Goal: Task Accomplishment & Management: Manage account settings

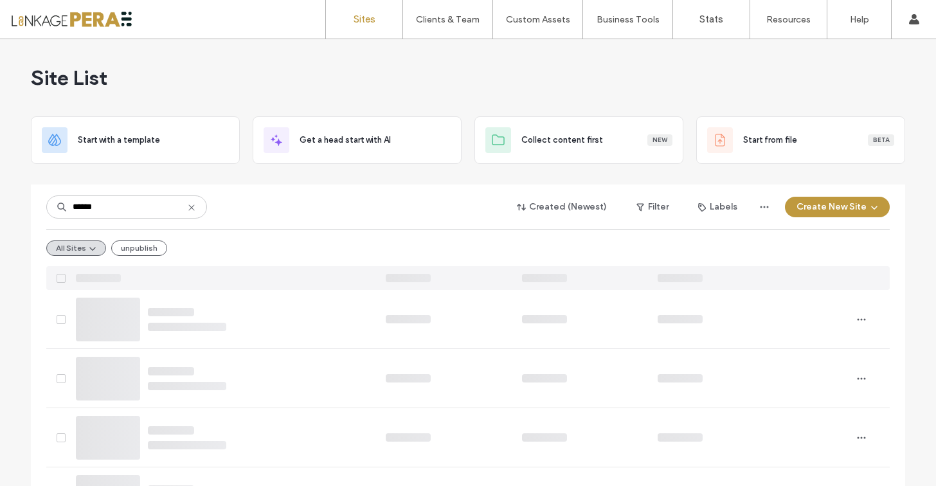
type input "******"
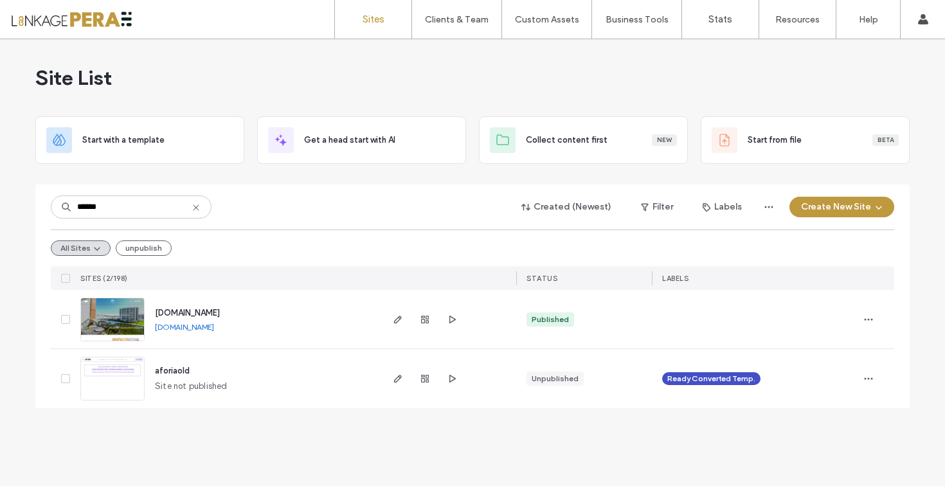
click at [195, 206] on use at bounding box center [196, 207] width 6 height 6
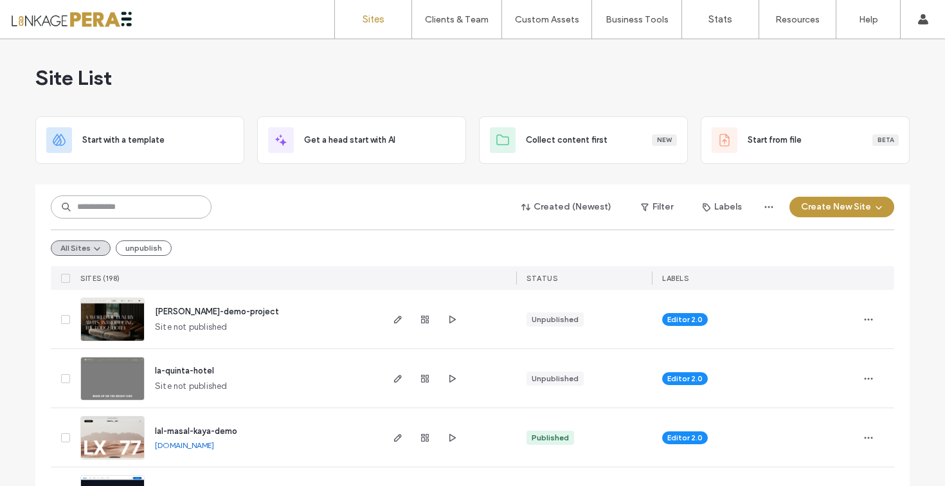
click at [181, 206] on input at bounding box center [131, 206] width 161 height 23
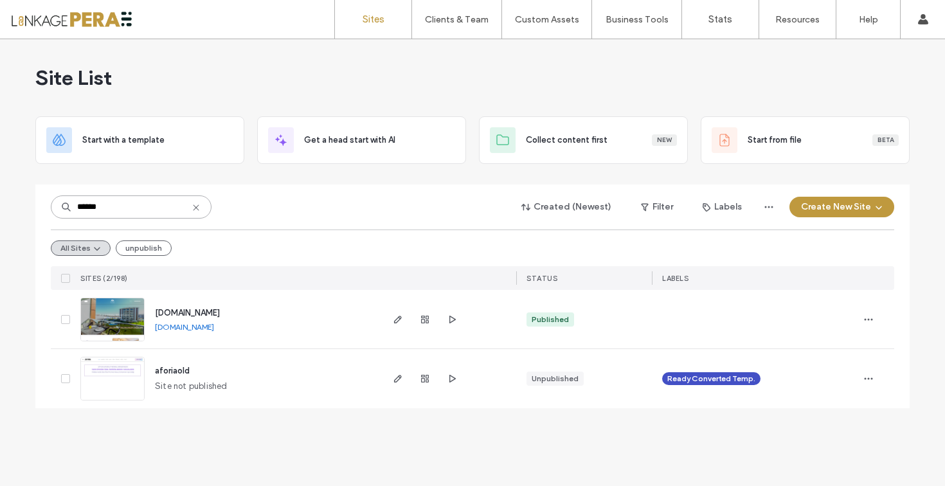
type input "******"
click at [214, 312] on span "[DOMAIN_NAME]" at bounding box center [187, 313] width 65 height 10
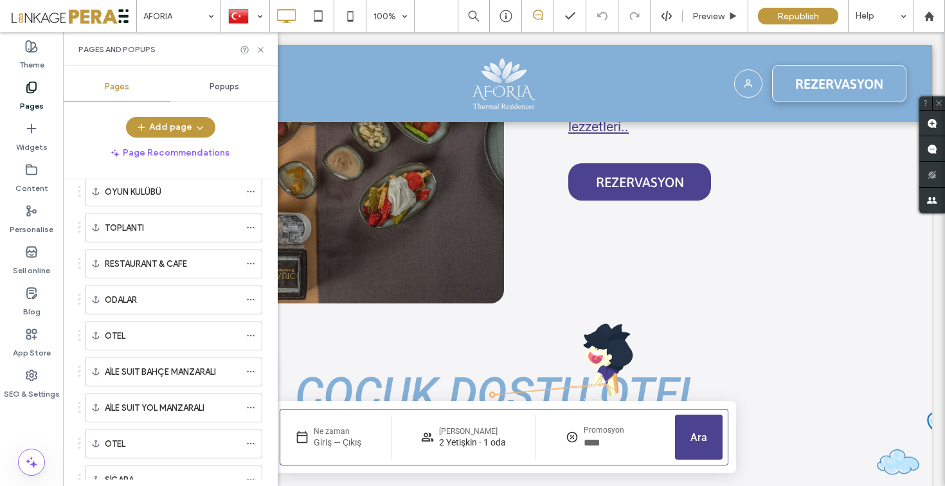
scroll to position [940, 0]
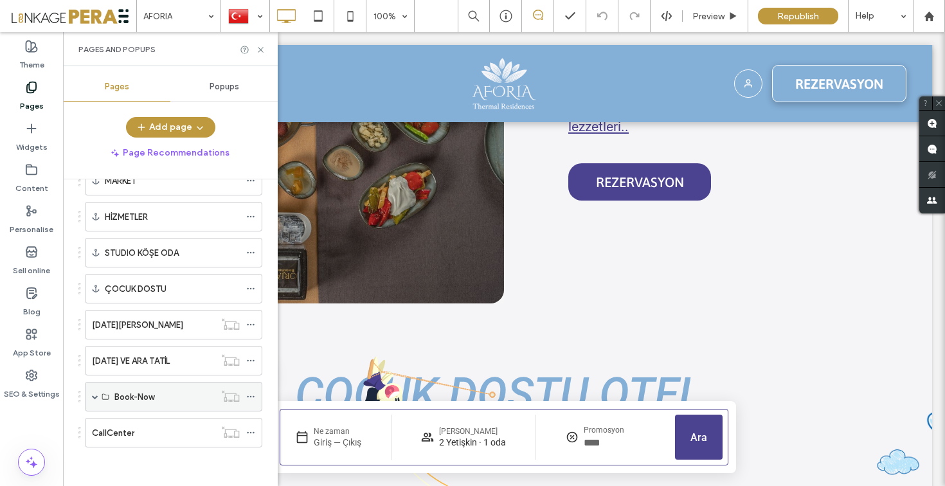
click at [100, 397] on div "Book-Now" at bounding box center [173, 397] width 177 height 30
click at [96, 392] on span at bounding box center [95, 396] width 6 height 28
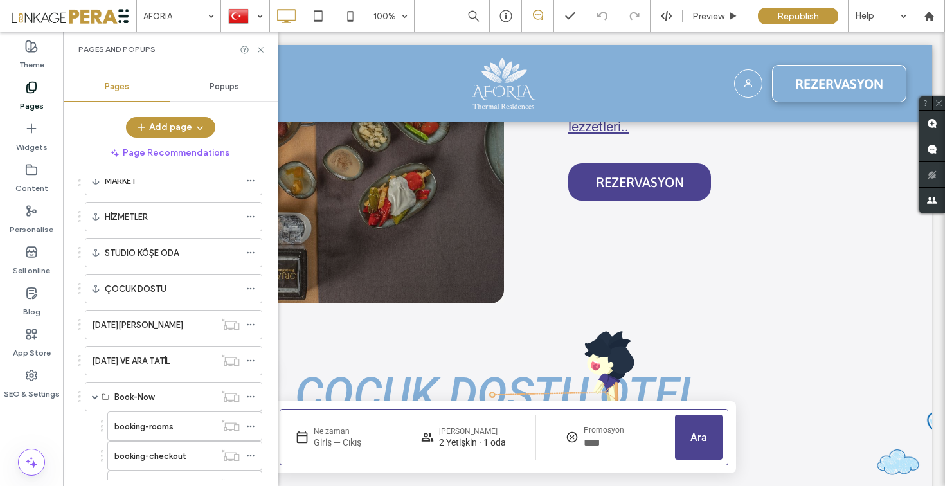
scroll to position [1118, 0]
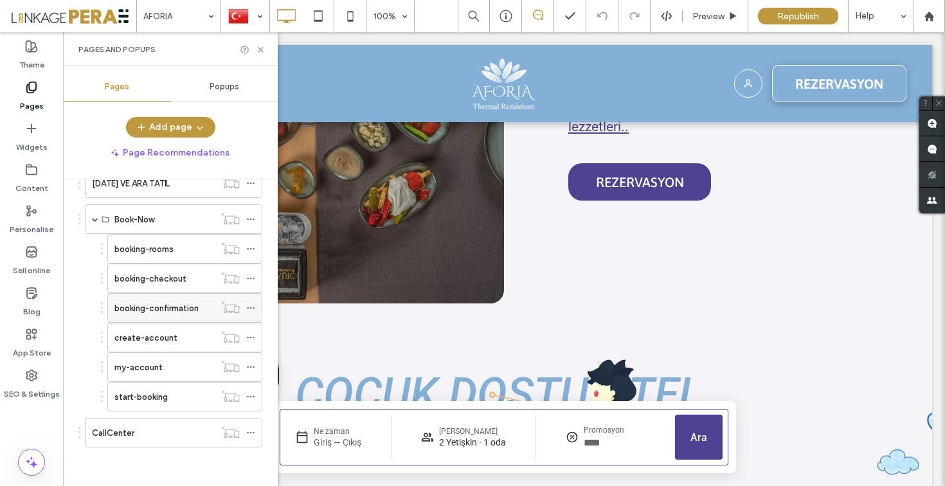
click at [177, 309] on label "booking-confirmation" at bounding box center [156, 308] width 84 height 22
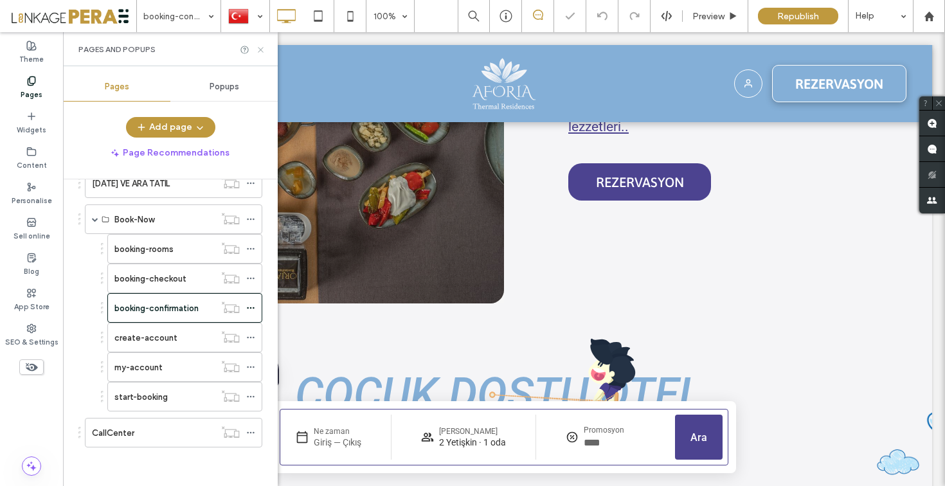
click at [260, 46] on icon at bounding box center [261, 50] width 10 height 10
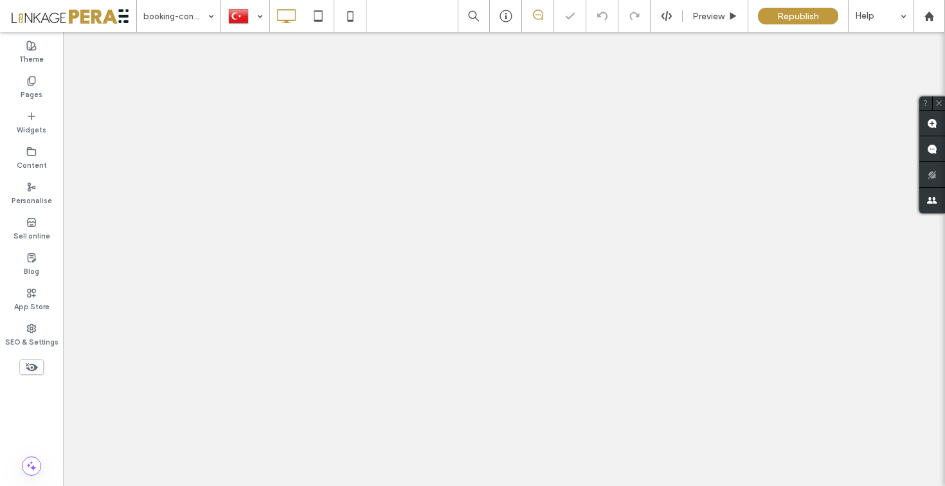
select select "*****"
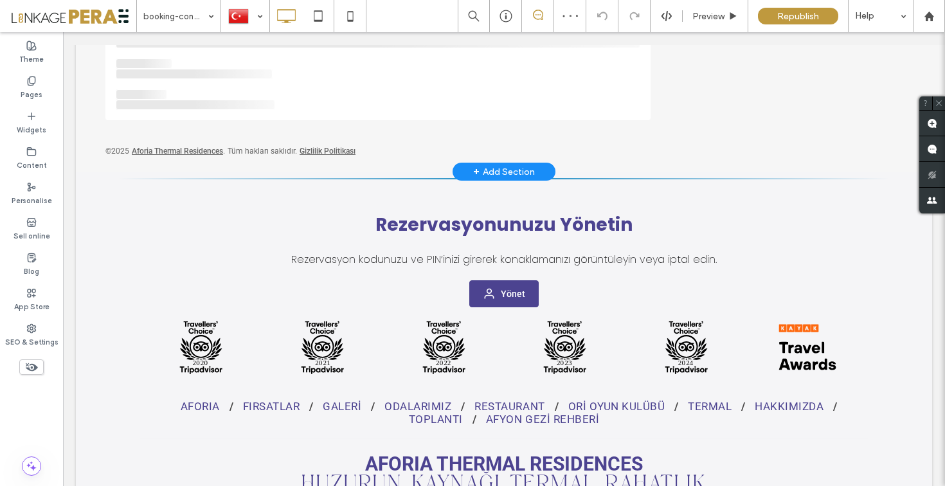
scroll to position [425, 0]
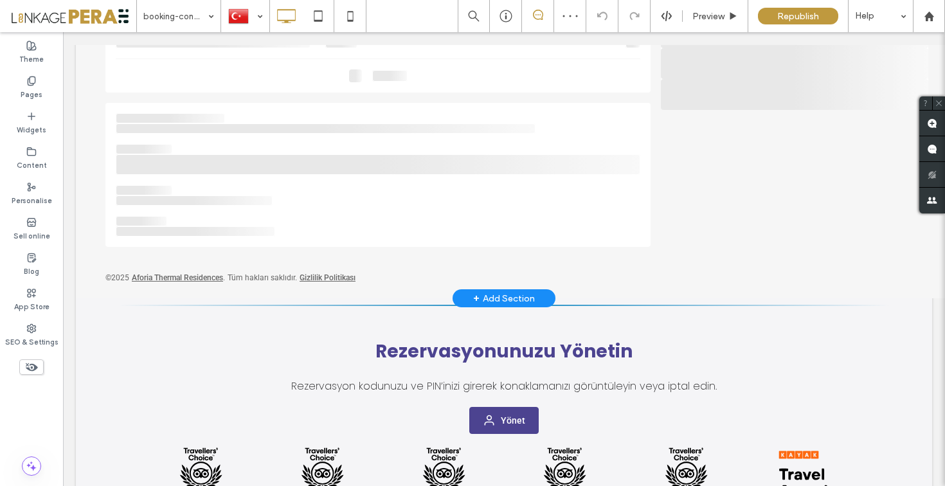
click at [496, 296] on div "+ Add Section" at bounding box center [504, 298] width 62 height 14
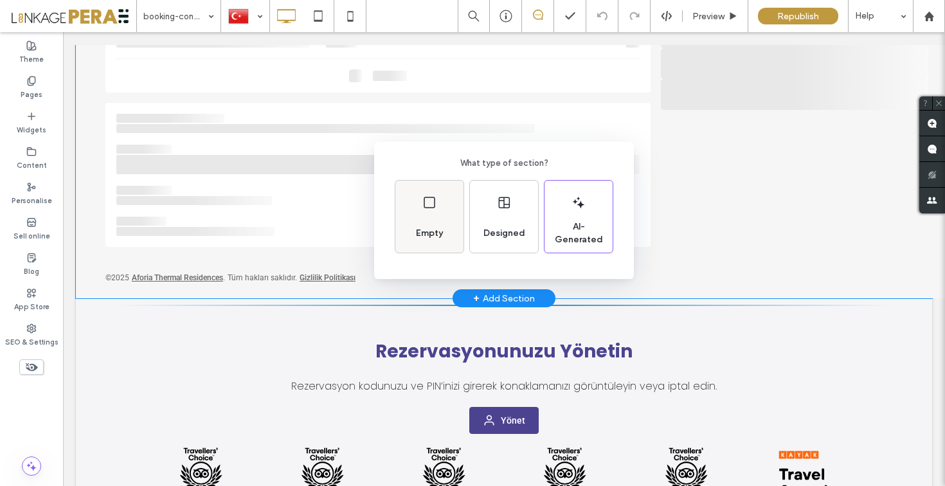
click at [413, 226] on div "Empty" at bounding box center [429, 233] width 37 height 28
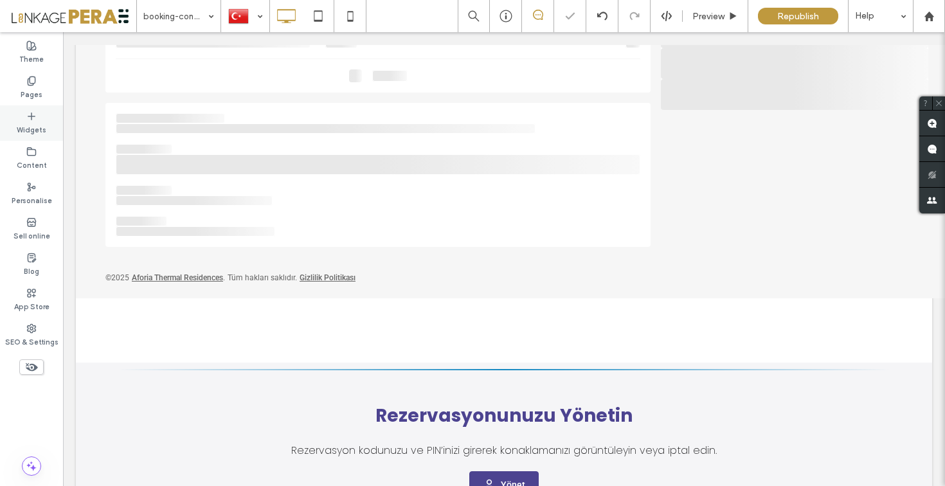
drag, startPoint x: 35, startPoint y: 120, endPoint x: 10, endPoint y: 75, distance: 50.9
click at [35, 120] on icon at bounding box center [31, 116] width 10 height 10
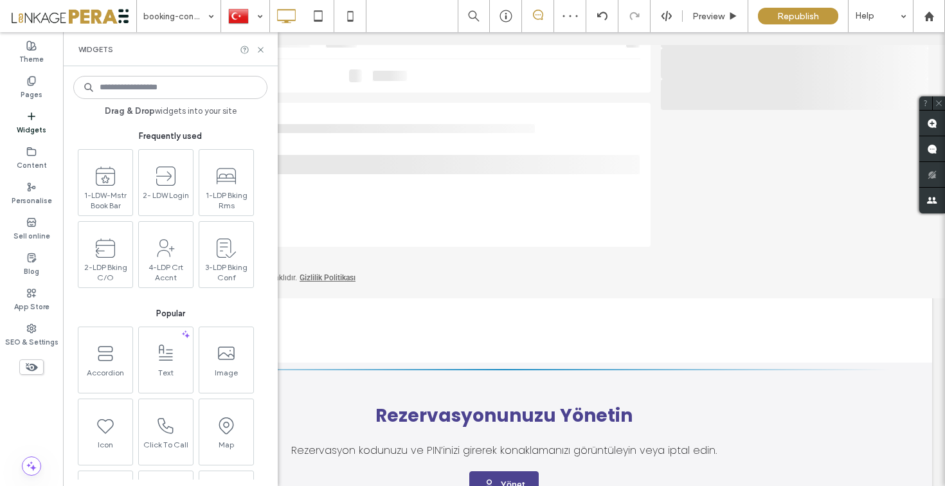
click at [193, 87] on input at bounding box center [170, 87] width 194 height 23
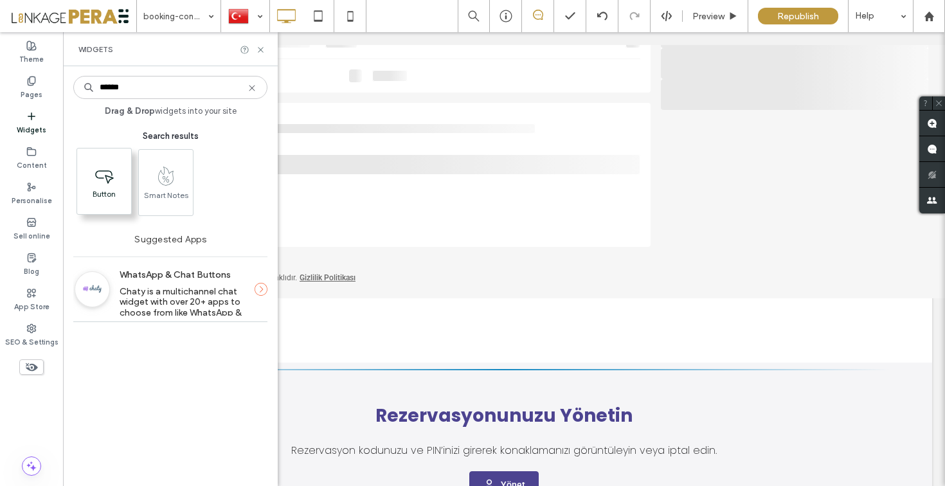
type input "******"
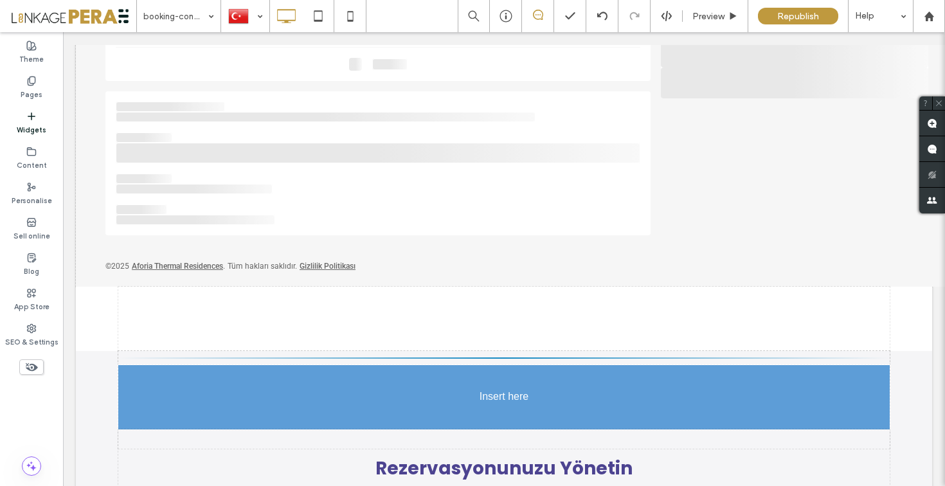
scroll to position [440, 0]
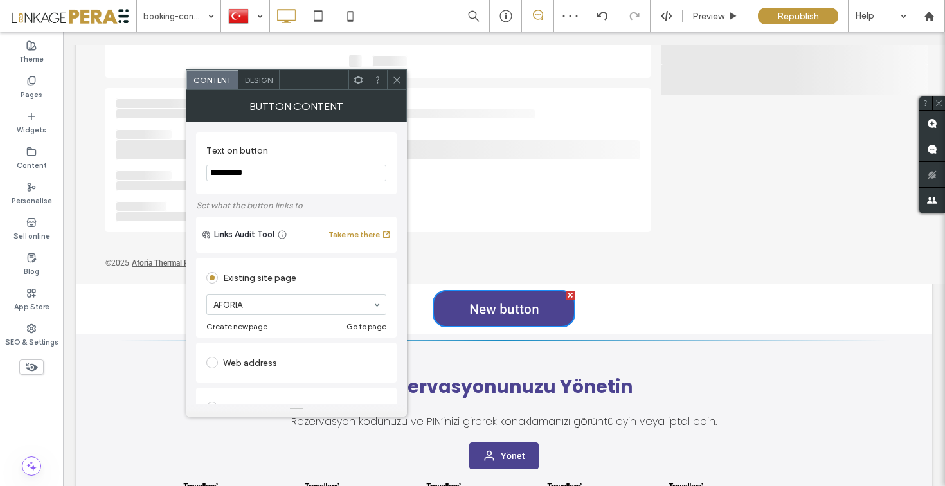
click at [272, 172] on input "**********" at bounding box center [296, 173] width 180 height 17
type input "*"
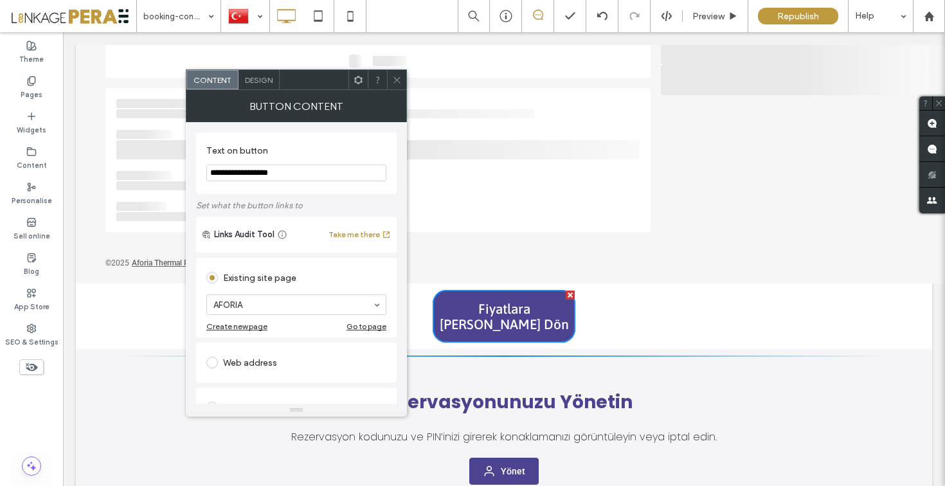
type input "**********"
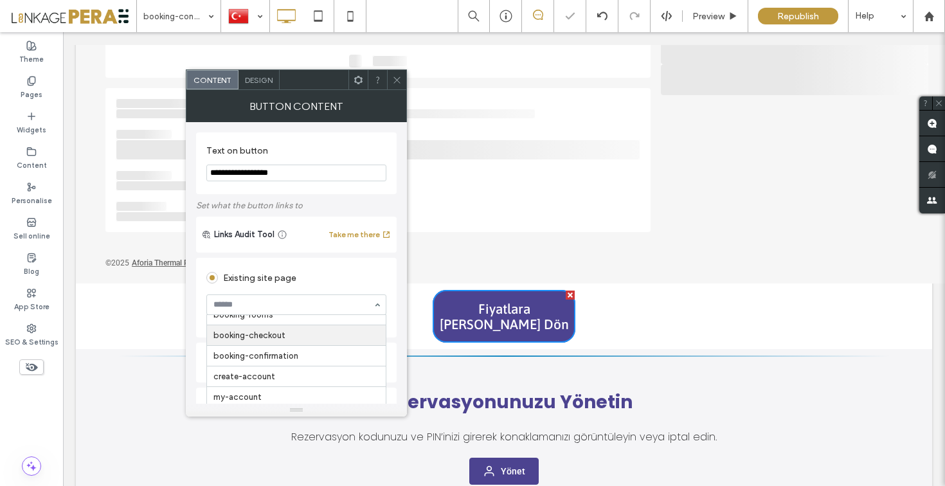
scroll to position [396, 0]
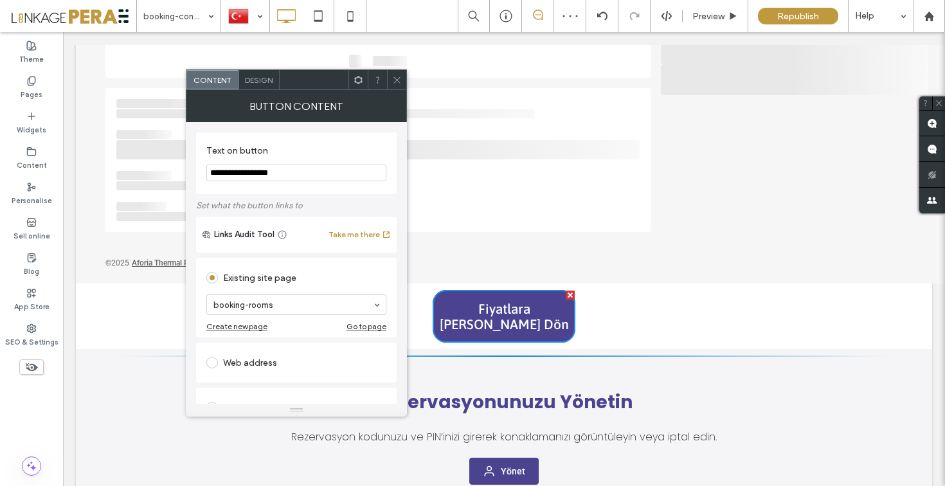
click at [393, 79] on icon at bounding box center [397, 80] width 10 height 10
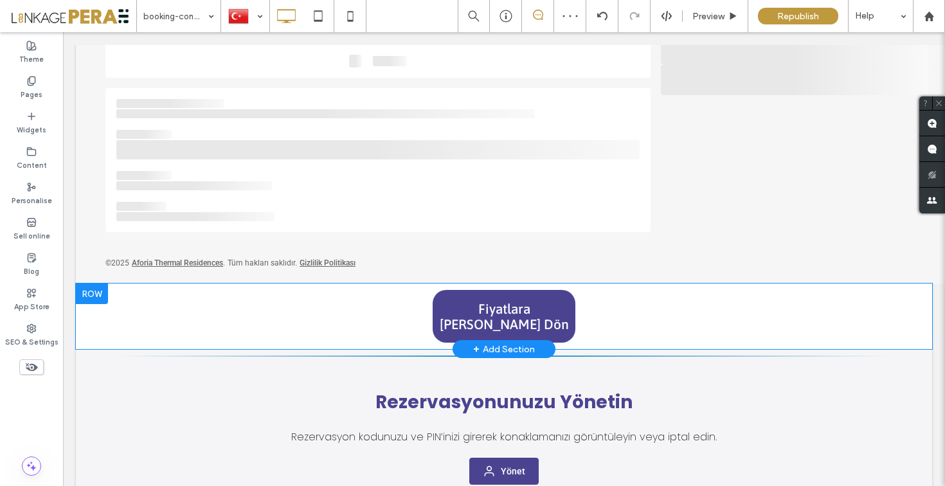
click at [184, 317] on div "Click To Paste Click To Paste Fiyatlara Geri Dön" at bounding box center [503, 316] width 771 height 66
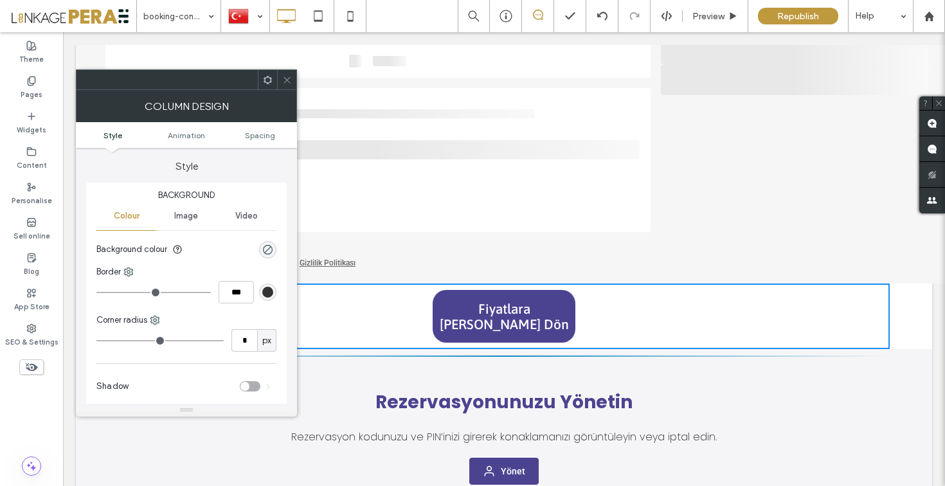
click at [287, 73] on span at bounding box center [287, 79] width 10 height 19
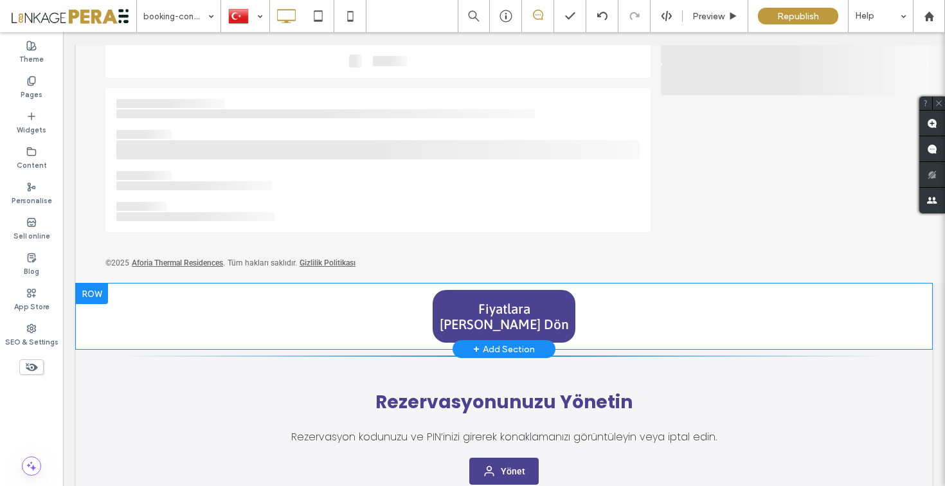
click at [99, 298] on div at bounding box center [92, 293] width 32 height 21
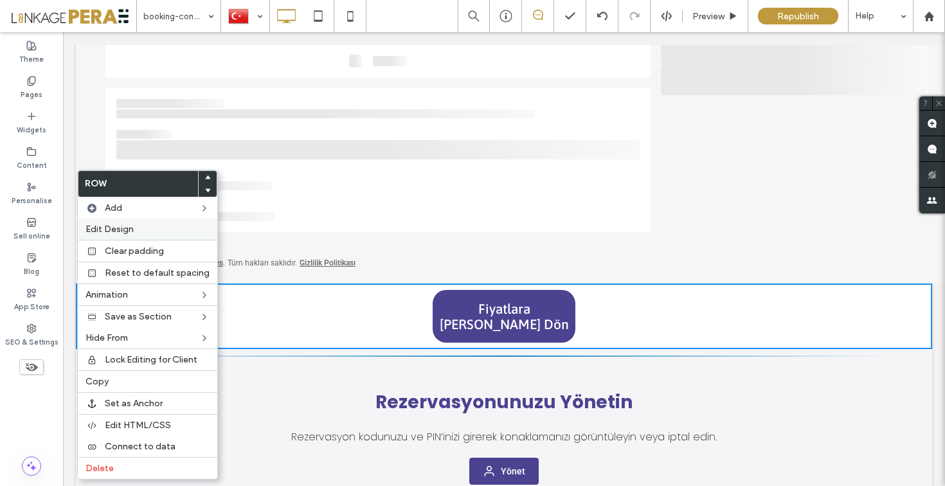
click at [124, 228] on span "Edit Design" at bounding box center [109, 229] width 48 height 11
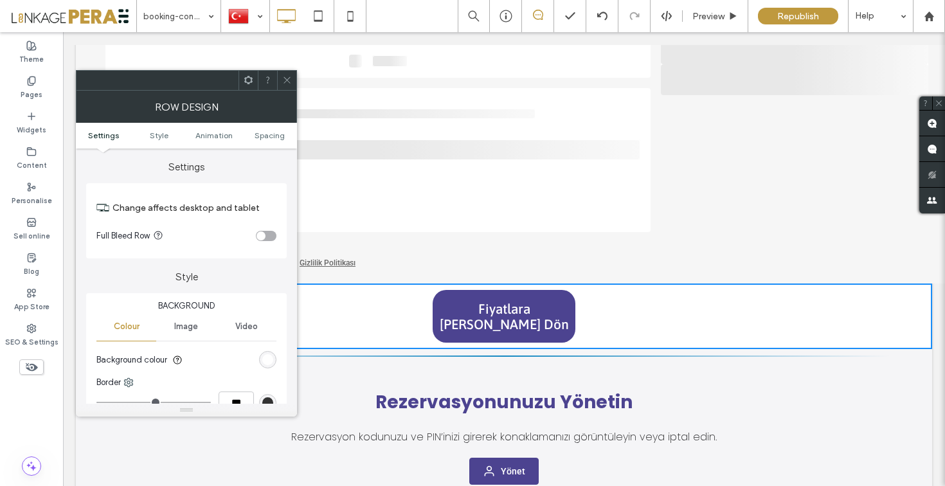
click at [267, 361] on div "rgb(255, 255, 255)" at bounding box center [267, 359] width 11 height 11
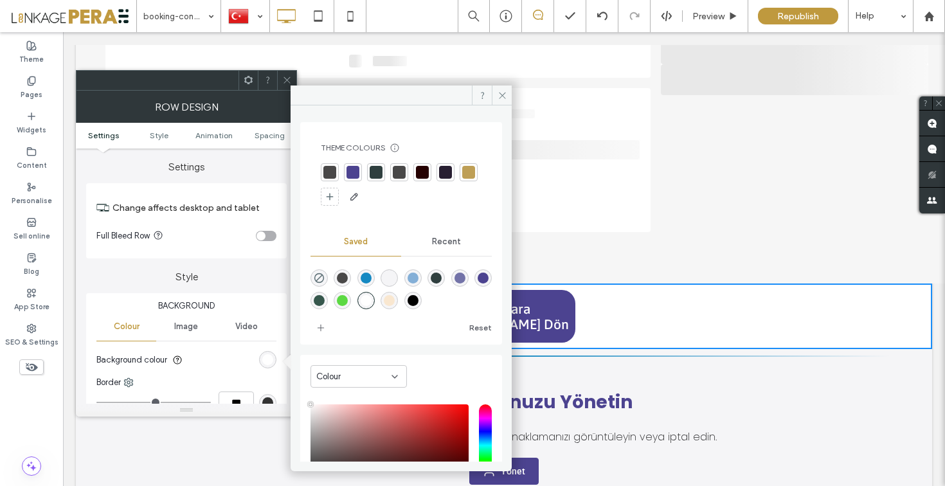
scroll to position [107, 0]
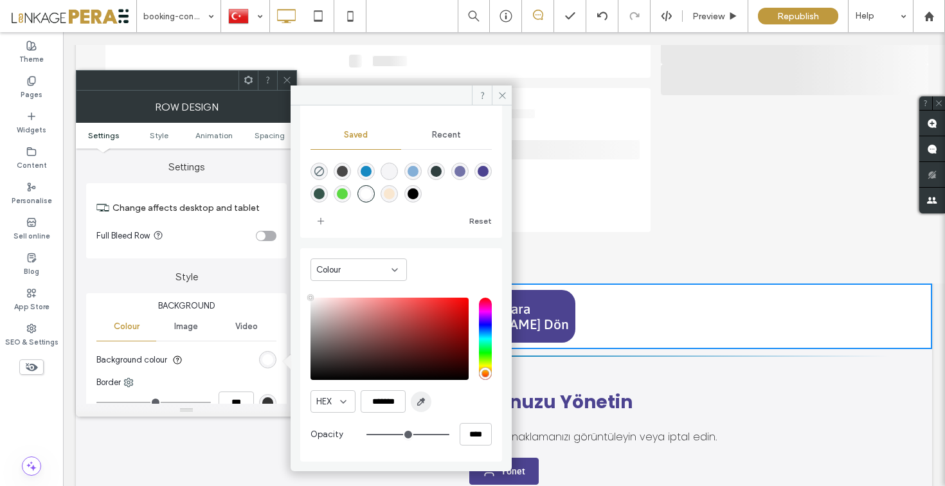
click at [422, 401] on span "button" at bounding box center [421, 401] width 21 height 21
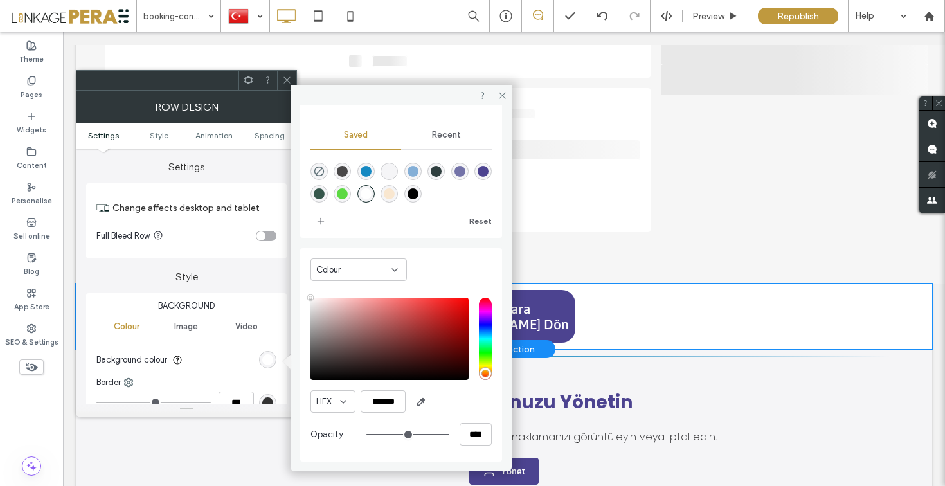
scroll to position [100, 0]
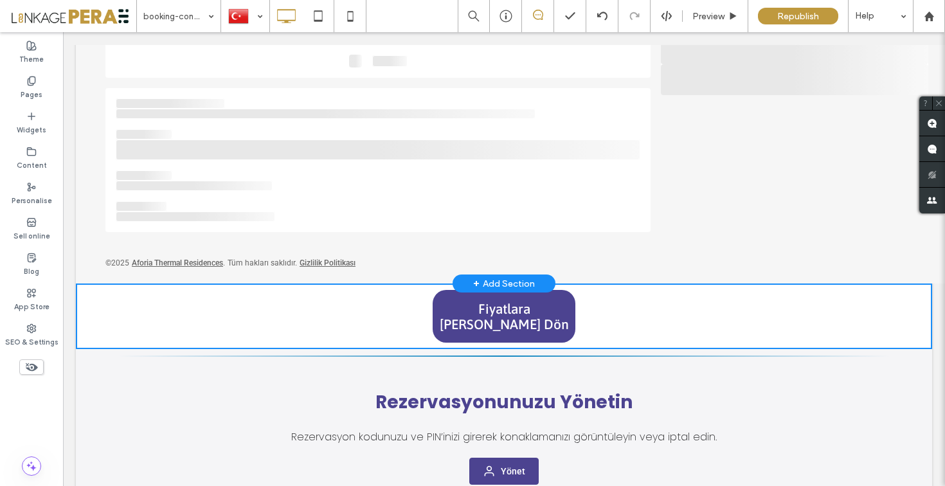
type input "*******"
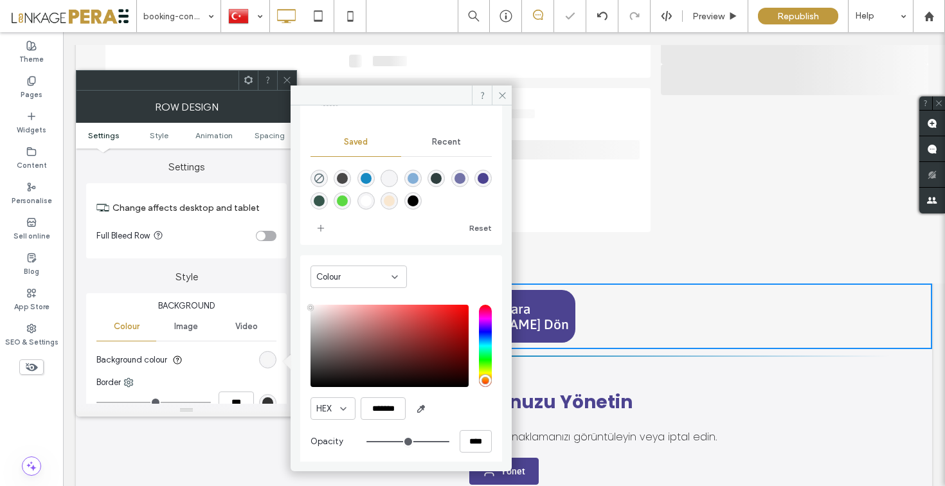
drag, startPoint x: 288, startPoint y: 80, endPoint x: 326, endPoint y: 100, distance: 42.5
click at [288, 80] on icon at bounding box center [287, 80] width 10 height 10
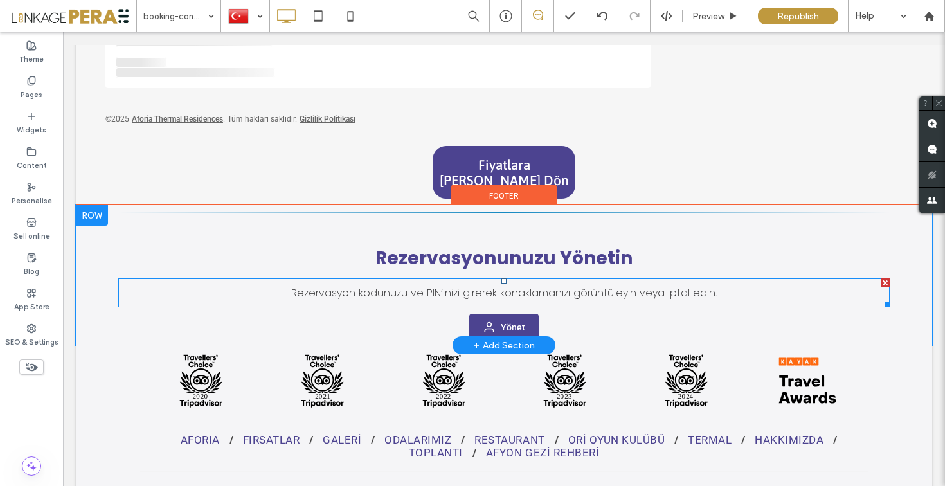
scroll to position [504, 0]
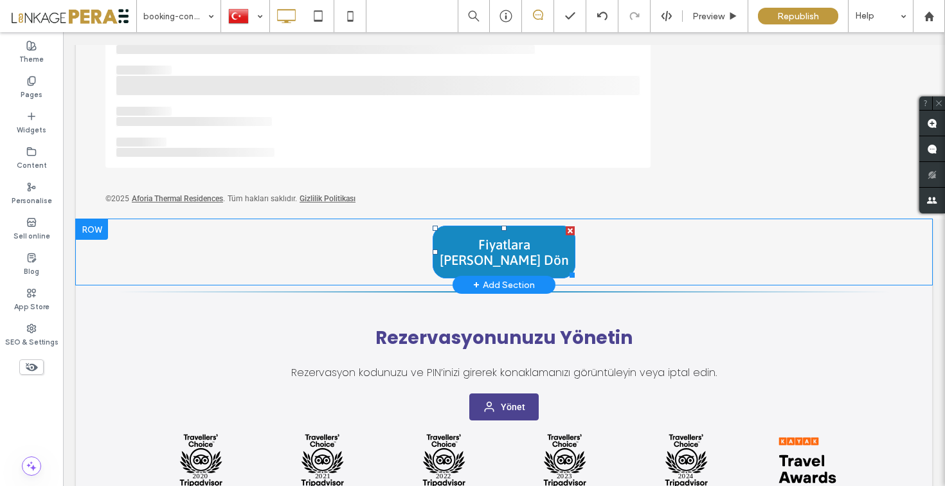
click at [538, 241] on span "Fiyatlara Geri Dön" at bounding box center [503, 252] width 141 height 31
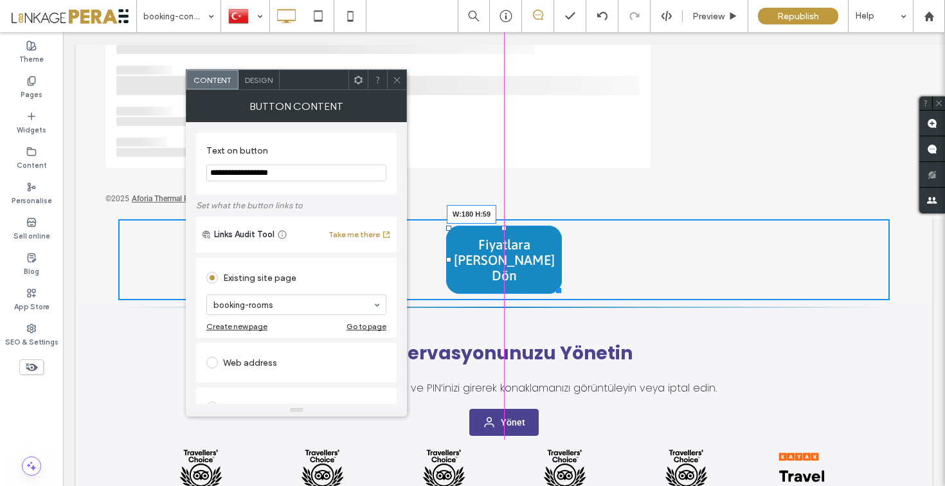
drag, startPoint x: 571, startPoint y: 260, endPoint x: 558, endPoint y: 260, distance: 13.5
click at [558, 283] on div at bounding box center [557, 288] width 10 height 10
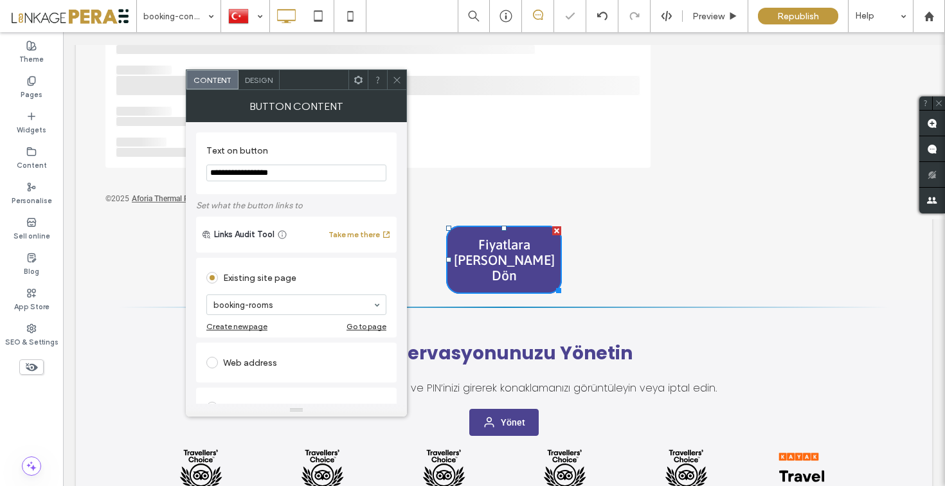
click at [256, 86] on div "Design" at bounding box center [258, 79] width 41 height 19
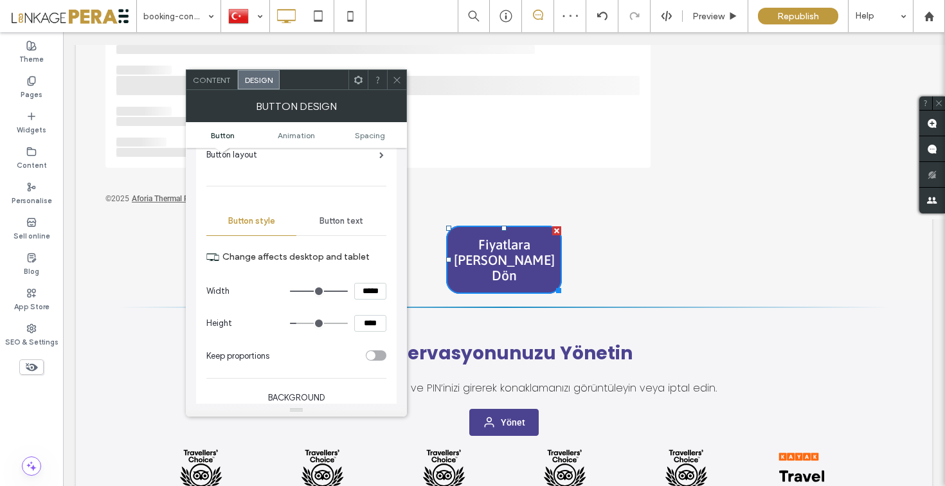
scroll to position [120, 0]
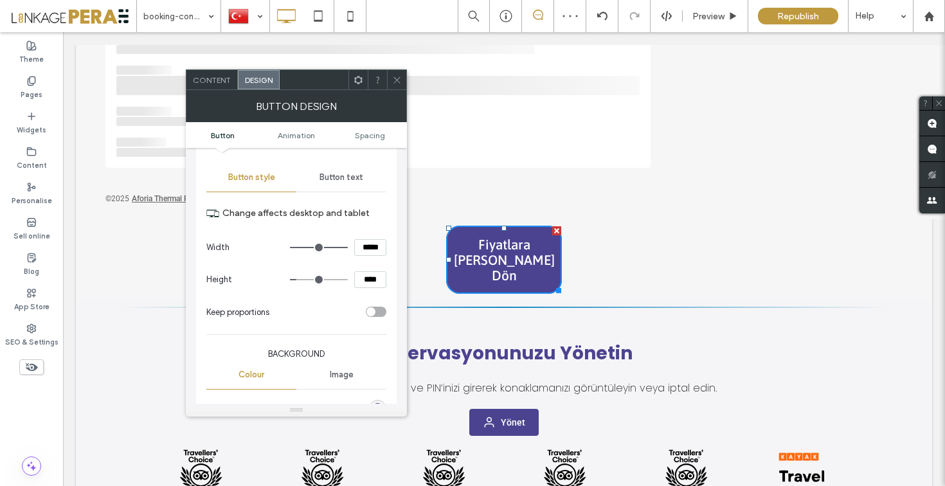
click at [345, 179] on span "Button text" at bounding box center [341, 177] width 44 height 10
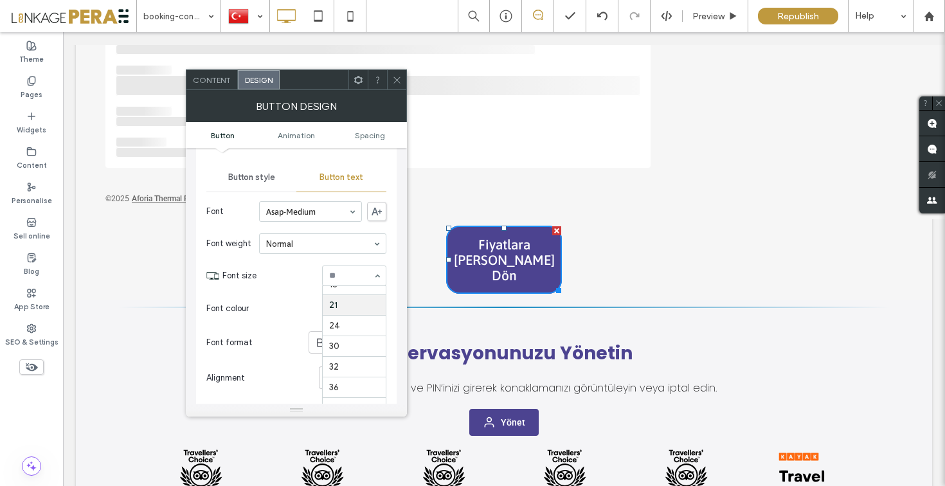
scroll to position [128, 0]
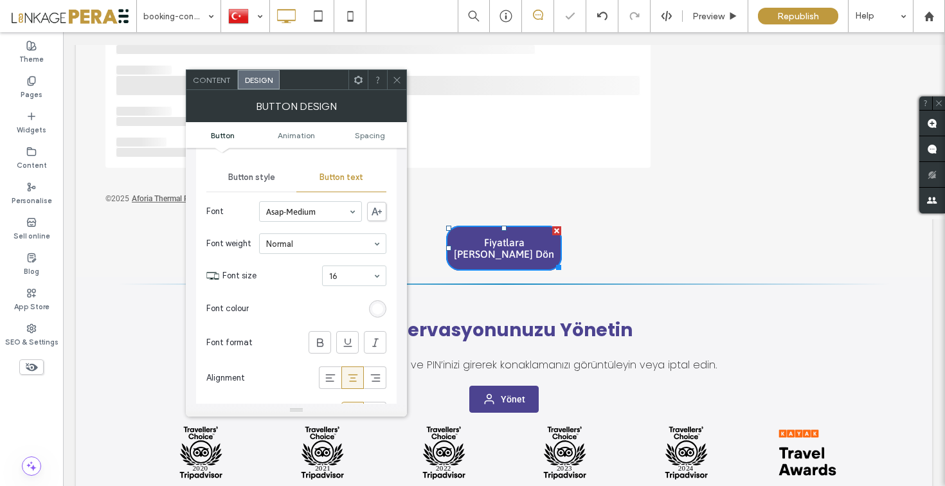
drag, startPoint x: 397, startPoint y: 81, endPoint x: 352, endPoint y: 75, distance: 45.5
click at [397, 81] on icon at bounding box center [397, 80] width 10 height 10
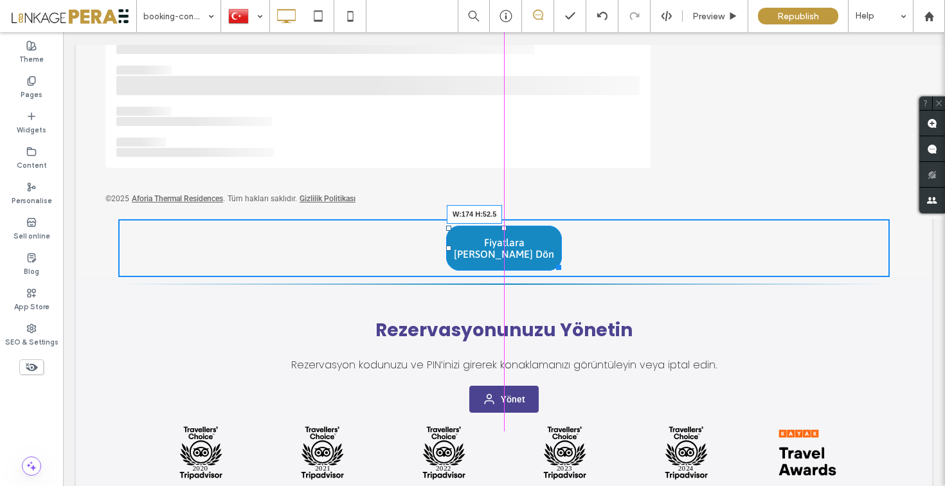
drag, startPoint x: 559, startPoint y: 259, endPoint x: 557, endPoint y: 251, distance: 8.0
click at [557, 260] on div at bounding box center [557, 265] width 10 height 10
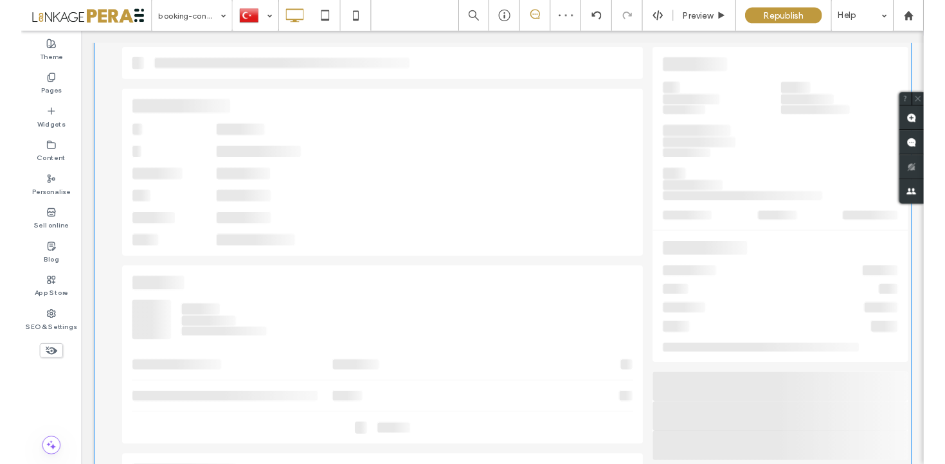
scroll to position [10, 0]
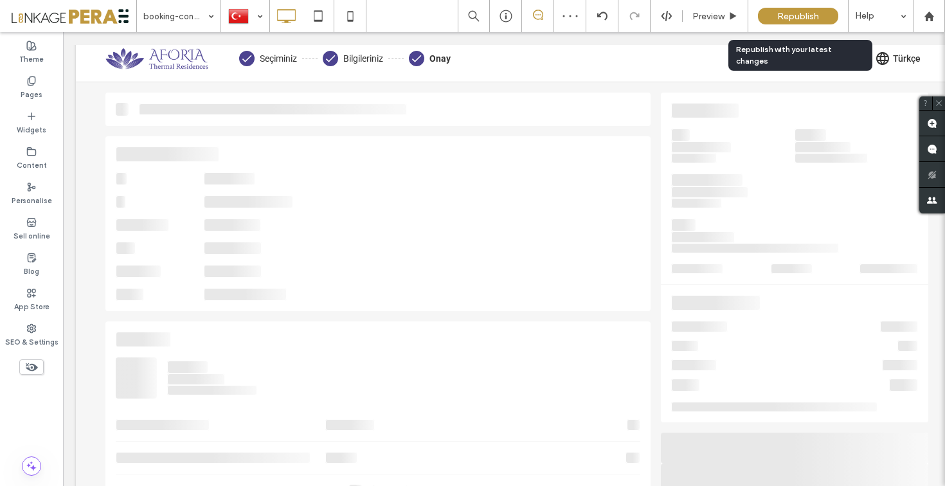
click at [792, 15] on span "Republish" at bounding box center [798, 16] width 42 height 11
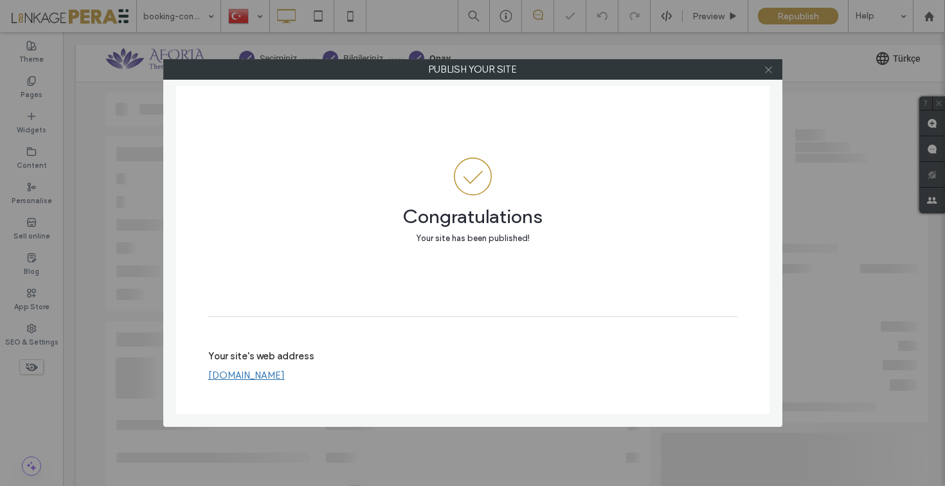
click at [770, 71] on use at bounding box center [768, 69] width 6 height 6
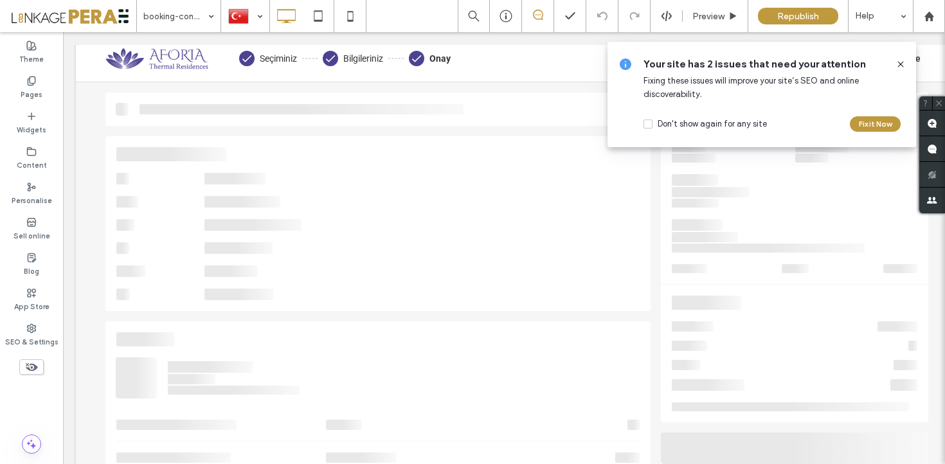
click at [903, 64] on icon at bounding box center [900, 64] width 10 height 10
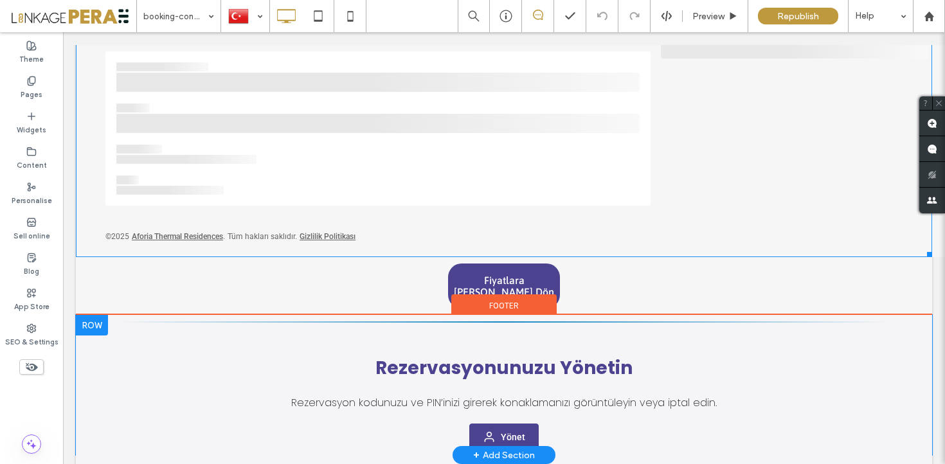
scroll to position [611, 0]
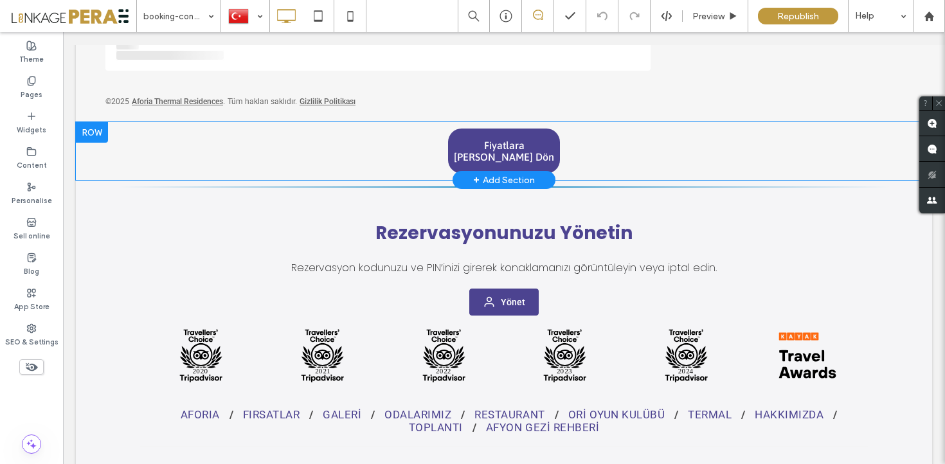
click at [87, 132] on div at bounding box center [92, 132] width 32 height 21
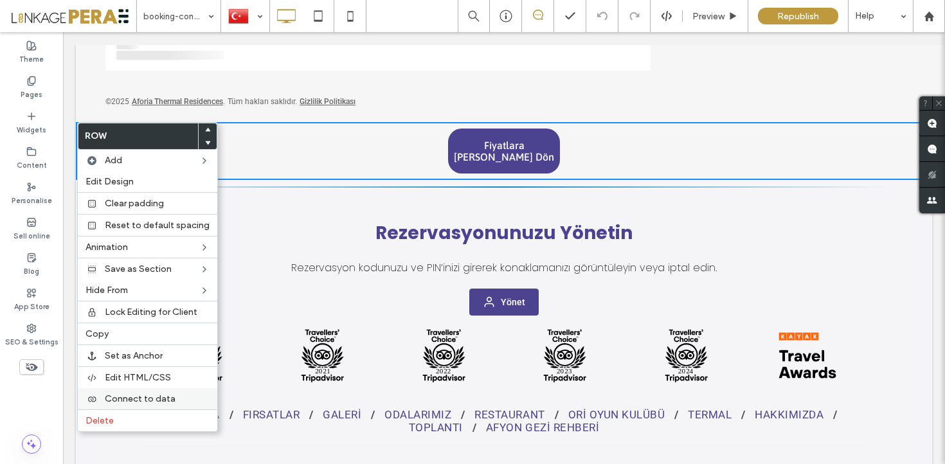
click at [163, 410] on div "Delete" at bounding box center [147, 420] width 139 height 22
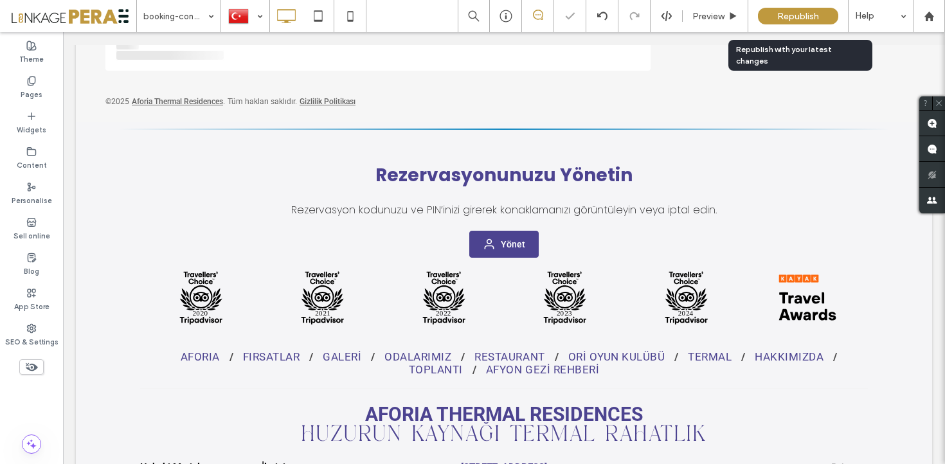
click at [791, 16] on span "Republish" at bounding box center [798, 16] width 42 height 11
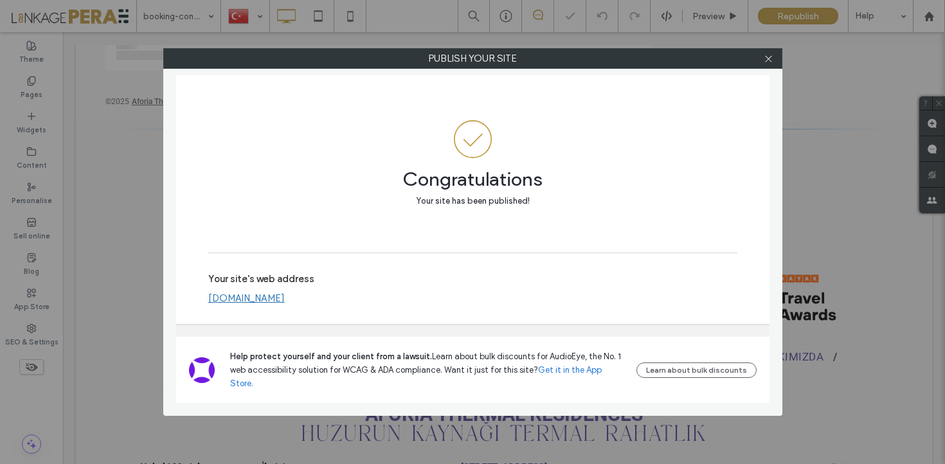
drag, startPoint x: 764, startPoint y: 62, endPoint x: 778, endPoint y: 58, distance: 14.7
click at [764, 62] on icon at bounding box center [769, 59] width 10 height 10
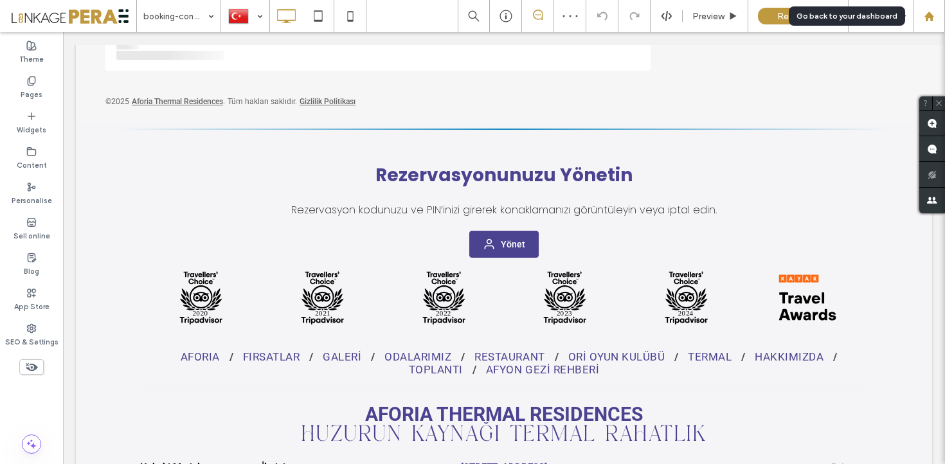
click at [931, 10] on div at bounding box center [929, 16] width 32 height 32
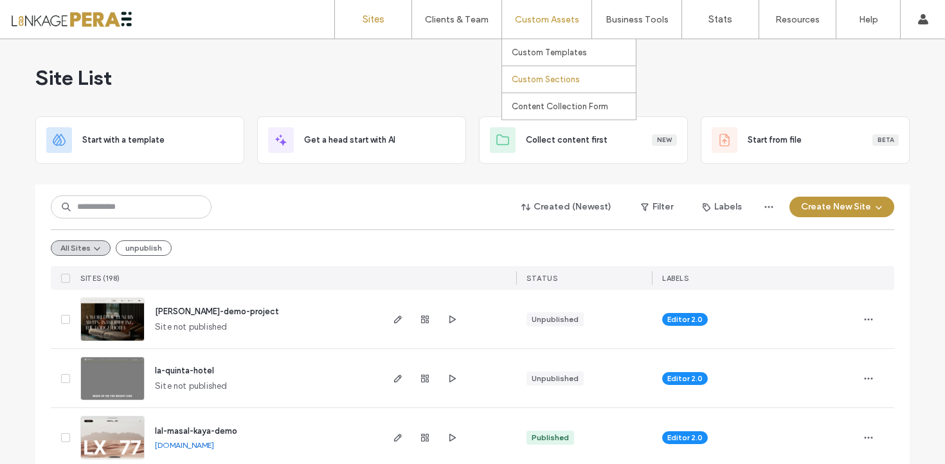
click at [555, 79] on label "Custom Sections" at bounding box center [546, 80] width 68 height 10
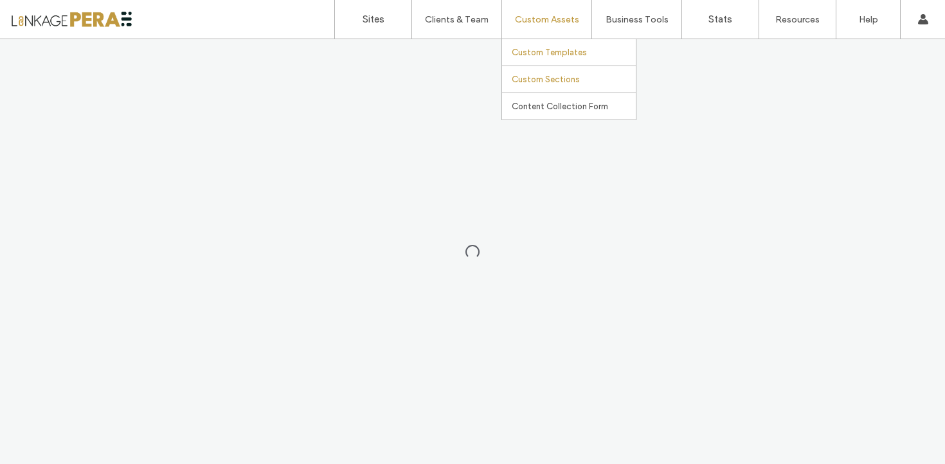
click at [568, 57] on link "Custom Templates" at bounding box center [574, 52] width 124 height 26
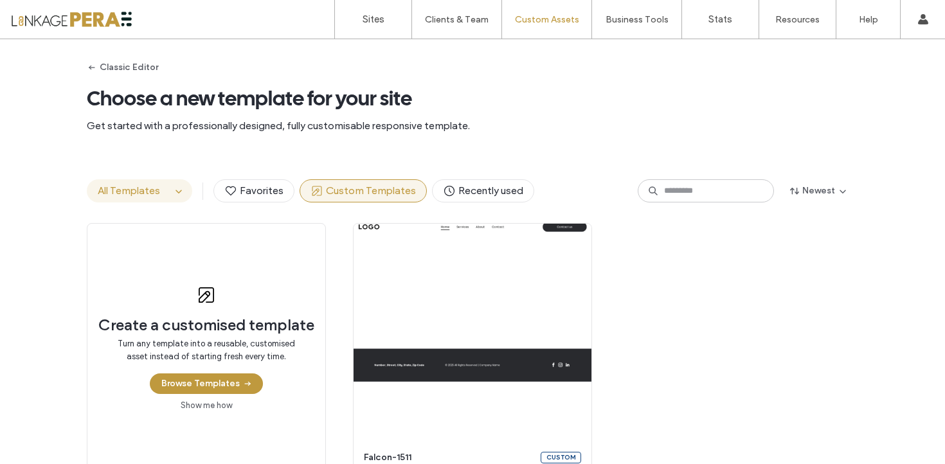
click at [148, 189] on span "All Templates" at bounding box center [129, 190] width 62 height 12
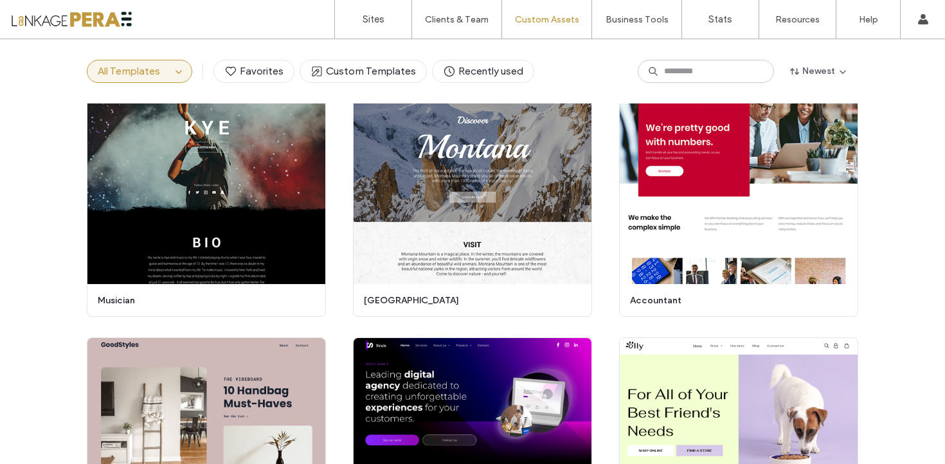
scroll to position [3633, 0]
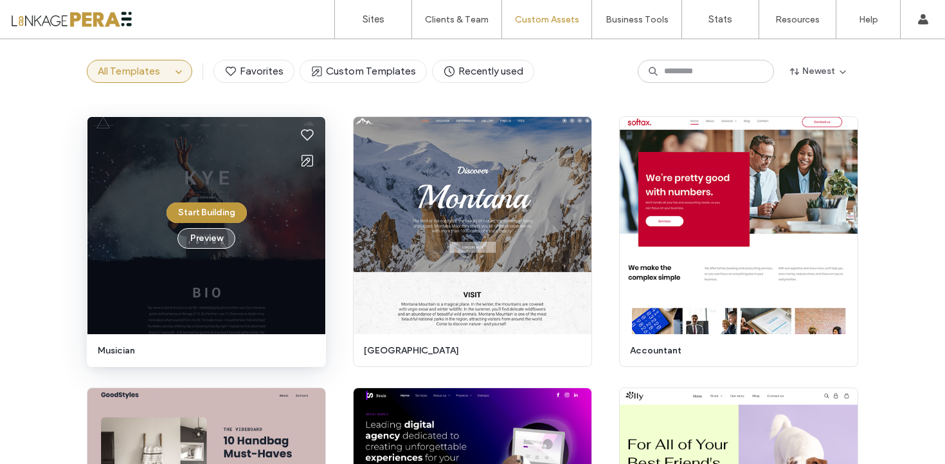
click at [205, 237] on button "Preview" at bounding box center [206, 238] width 58 height 21
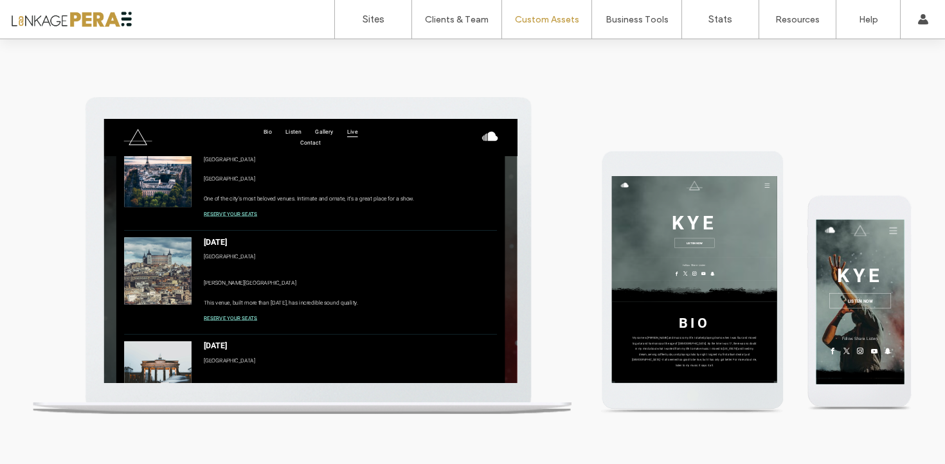
scroll to position [2304, 0]
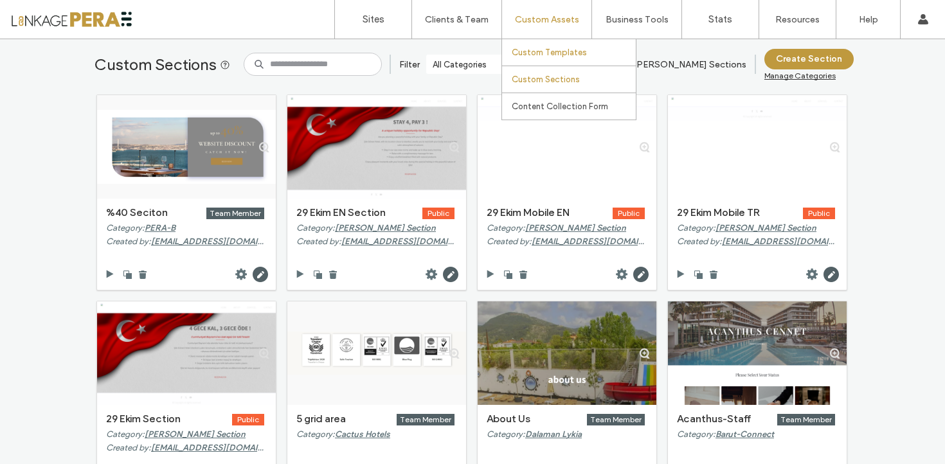
click at [555, 57] on label "Custom Templates" at bounding box center [549, 53] width 75 height 10
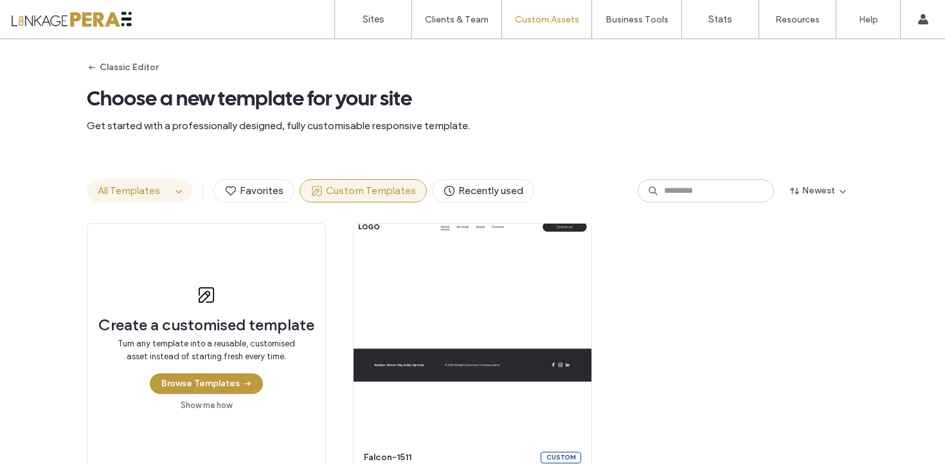
click at [139, 196] on span "All Templates" at bounding box center [129, 190] width 62 height 12
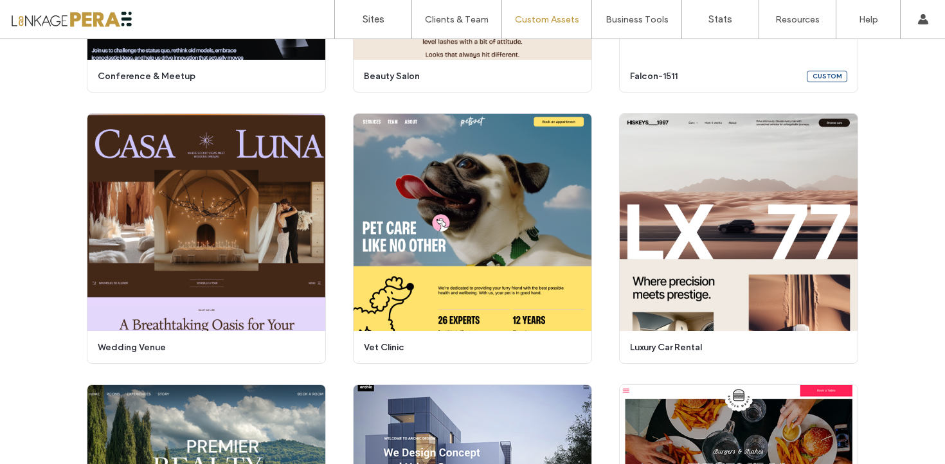
scroll to position [384, 0]
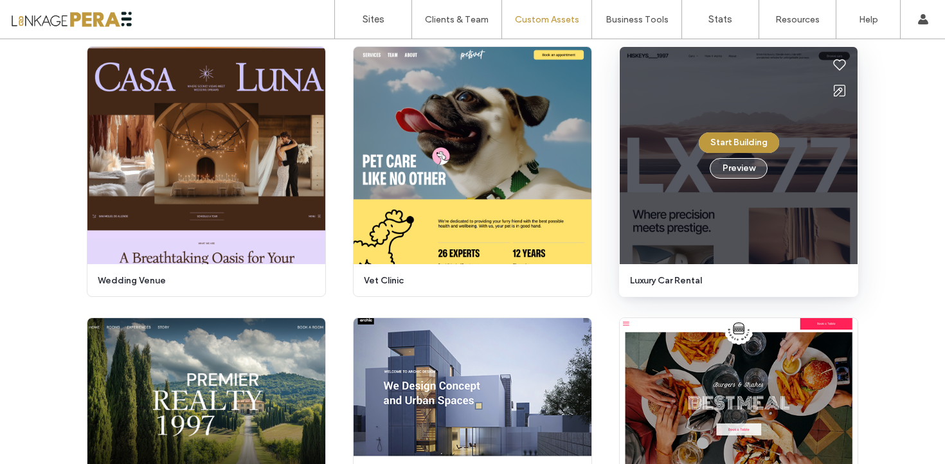
click at [737, 171] on button "Preview" at bounding box center [739, 168] width 58 height 21
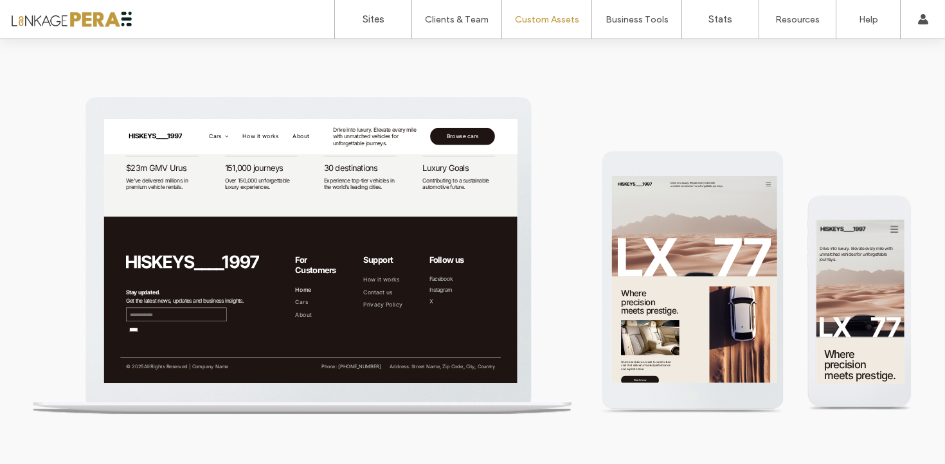
scroll to position [2627, 0]
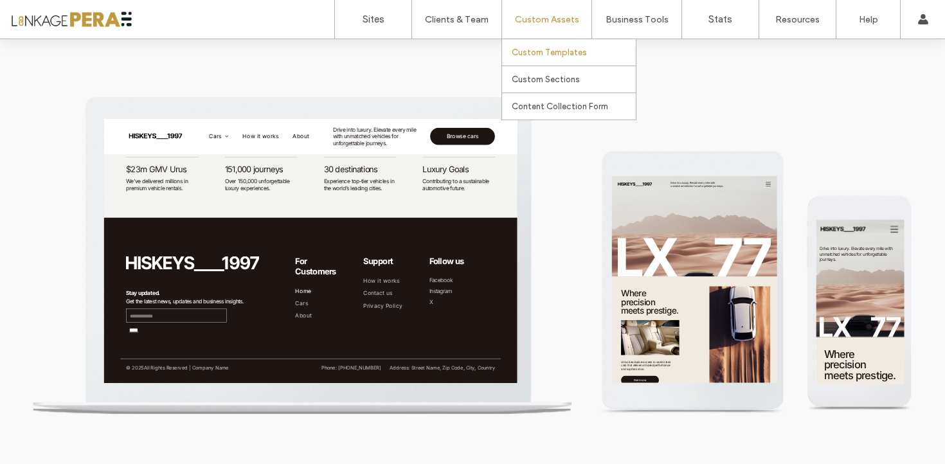
click at [552, 49] on label "Custom Templates" at bounding box center [549, 53] width 75 height 10
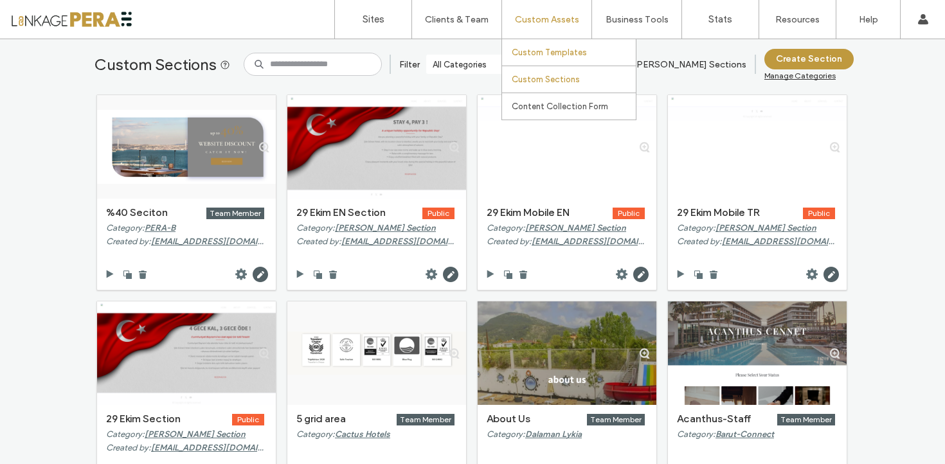
click at [551, 52] on label "Custom Templates" at bounding box center [549, 53] width 75 height 10
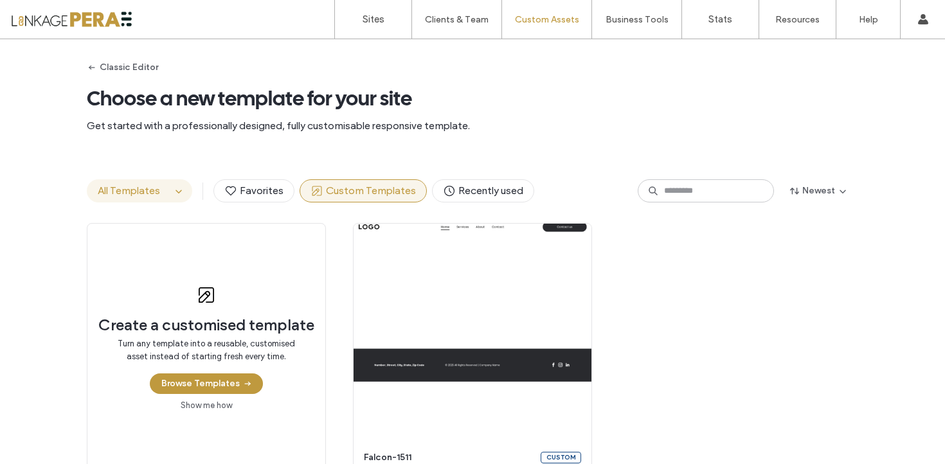
click at [129, 197] on button "All Templates" at bounding box center [129, 191] width 84 height 22
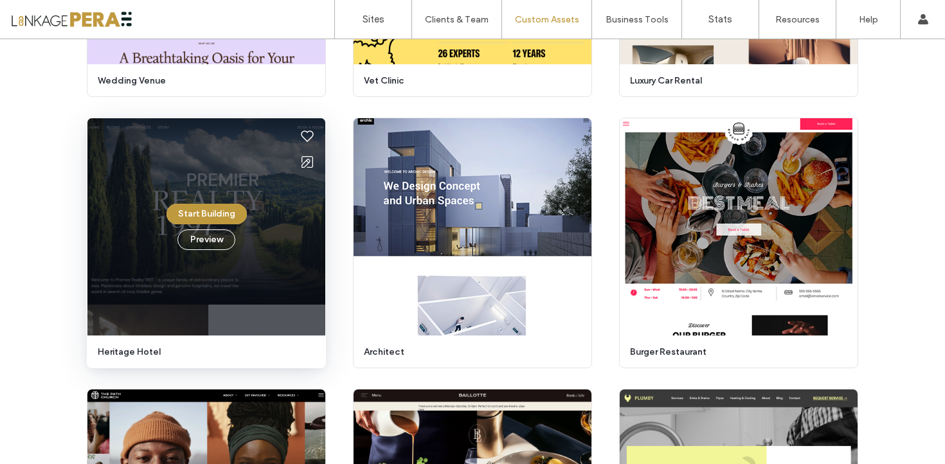
scroll to position [651, 0]
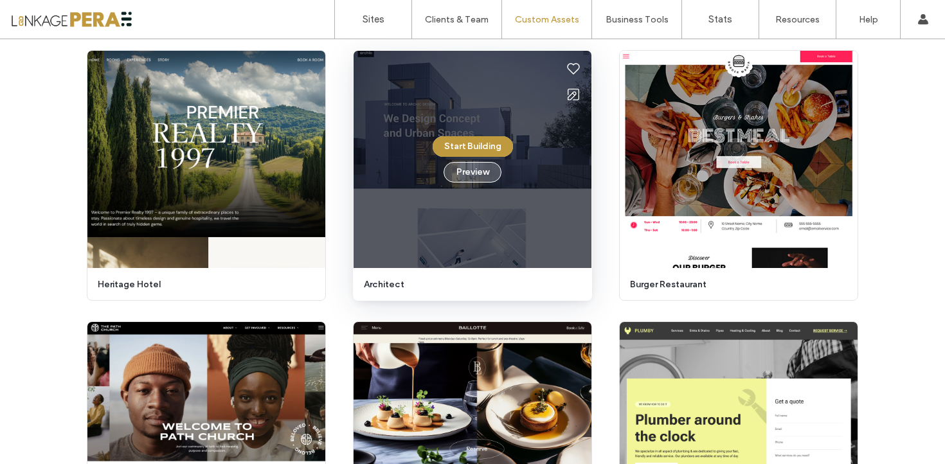
click at [483, 177] on button "Preview" at bounding box center [473, 172] width 58 height 21
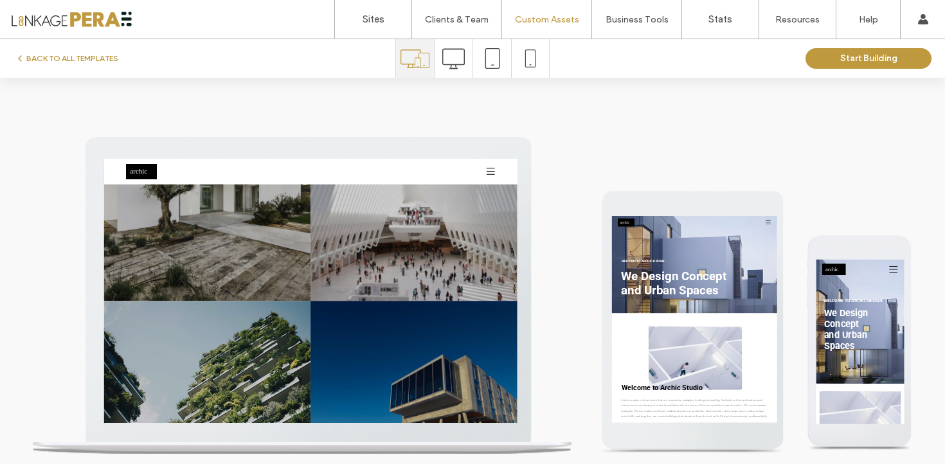
scroll to position [1918, 0]
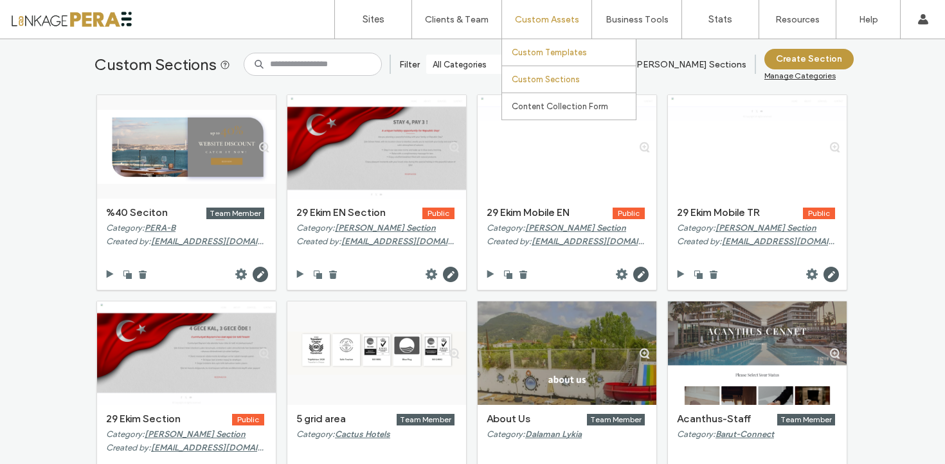
click at [547, 41] on link "Custom Templates" at bounding box center [574, 52] width 124 height 26
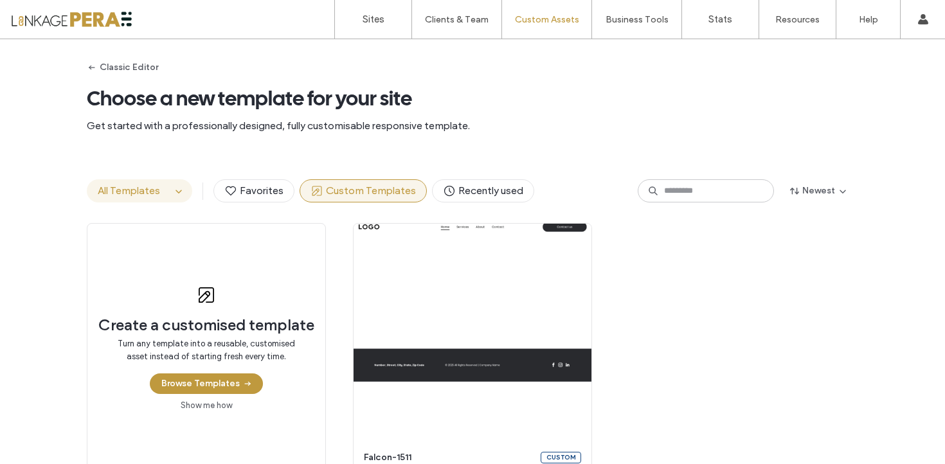
click at [148, 197] on button "All Templates" at bounding box center [129, 191] width 84 height 22
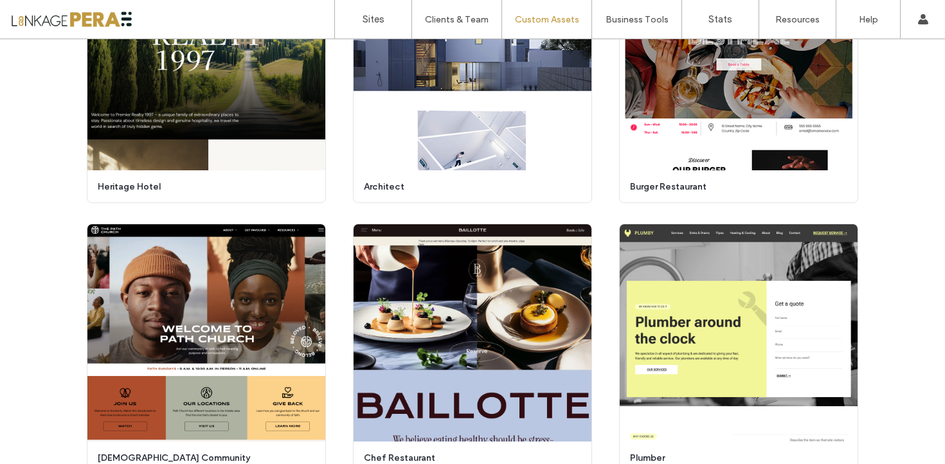
scroll to position [829, 0]
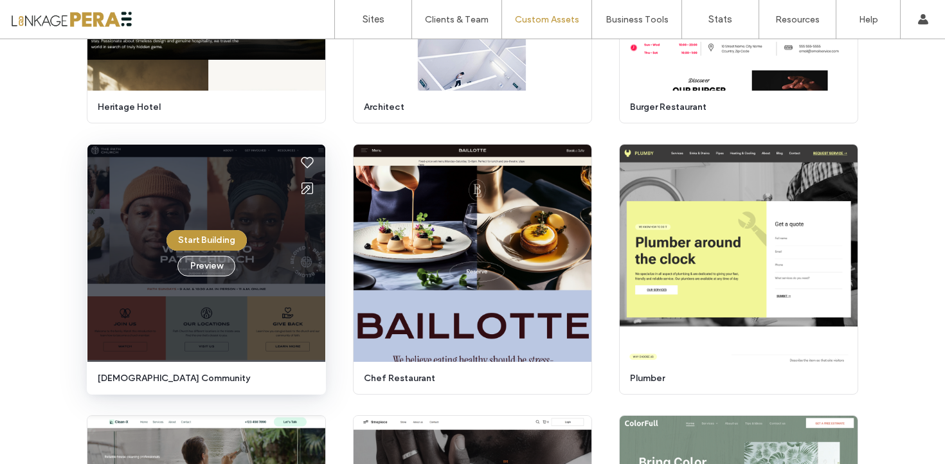
click at [211, 271] on button "Preview" at bounding box center [206, 266] width 58 height 21
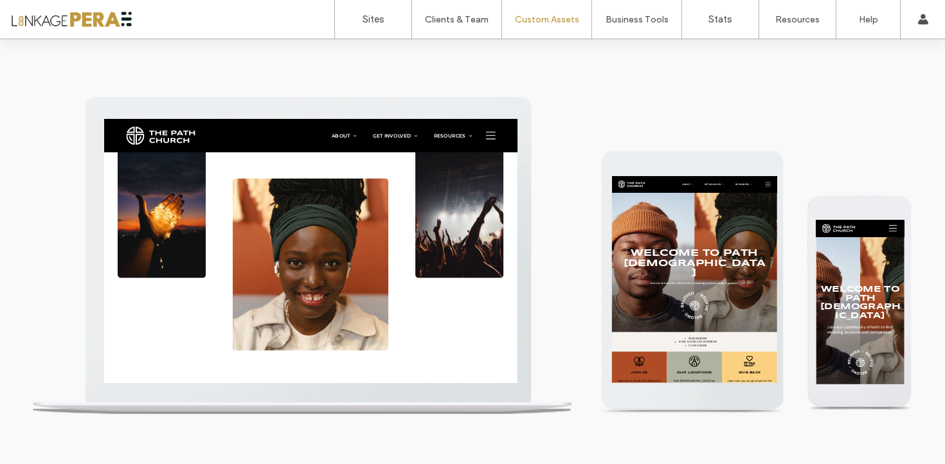
scroll to position [0, 0]
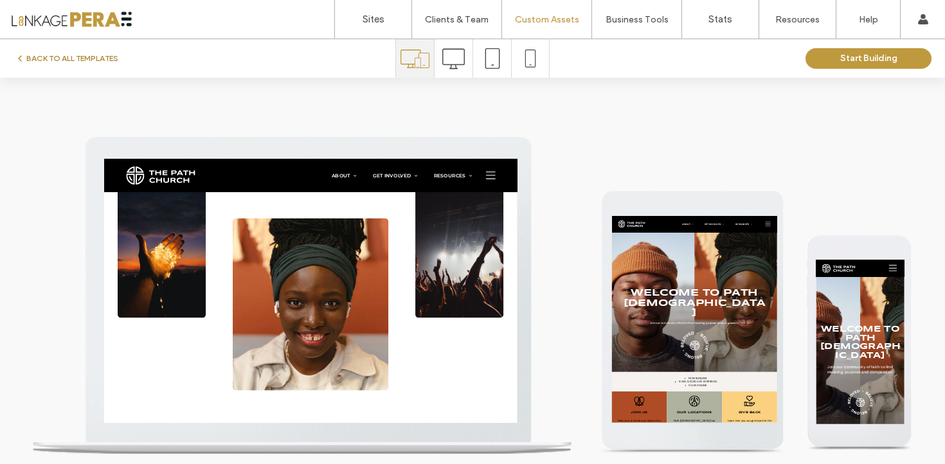
click at [37, 58] on button "BACK TO ALL TEMPLATES" at bounding box center [66, 58] width 103 height 15
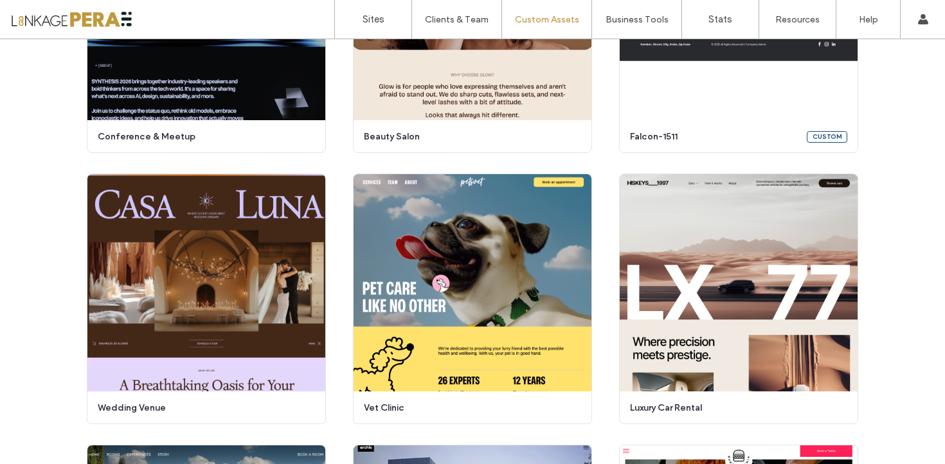
scroll to position [255, 0]
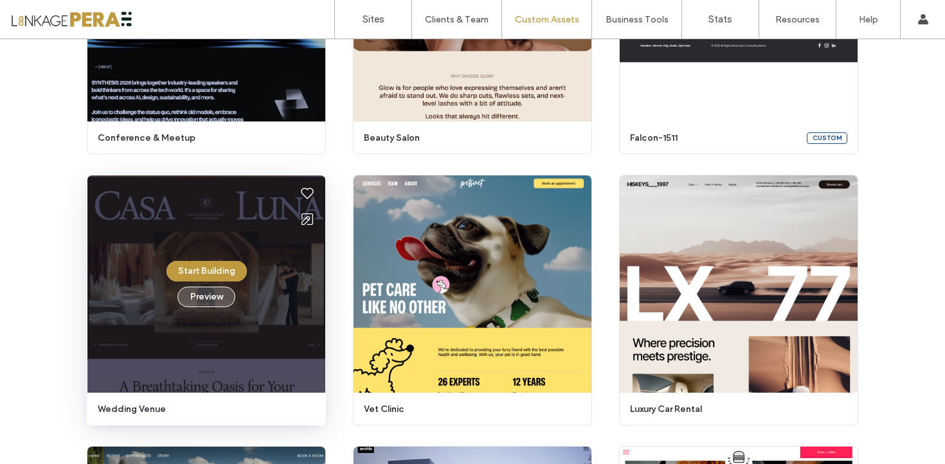
click at [207, 297] on button "Preview" at bounding box center [206, 297] width 58 height 21
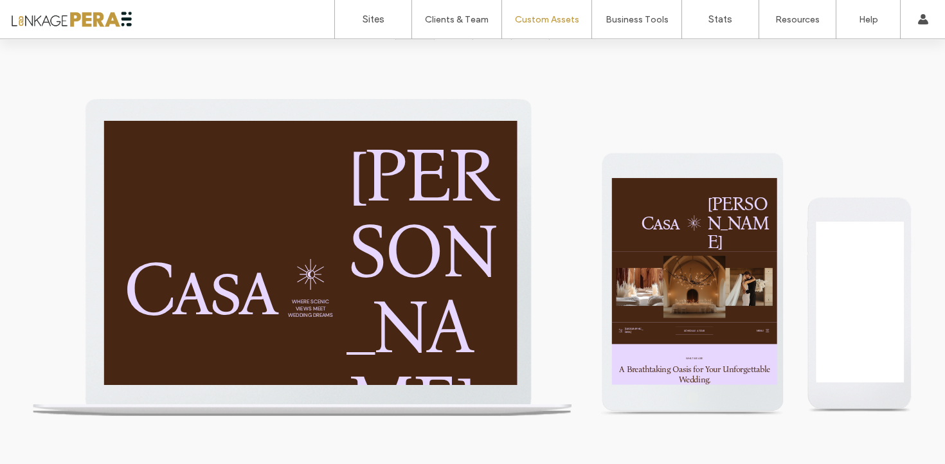
scroll to position [0, 0]
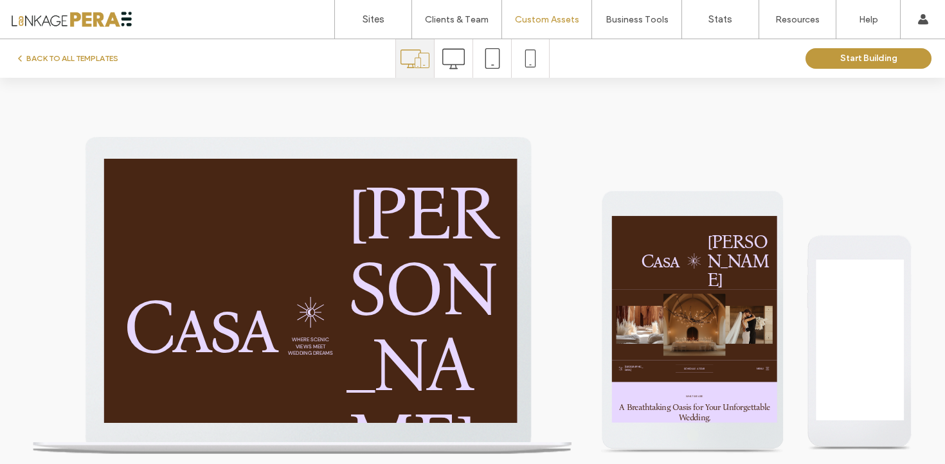
click at [451, 51] on icon at bounding box center [453, 59] width 22 height 22
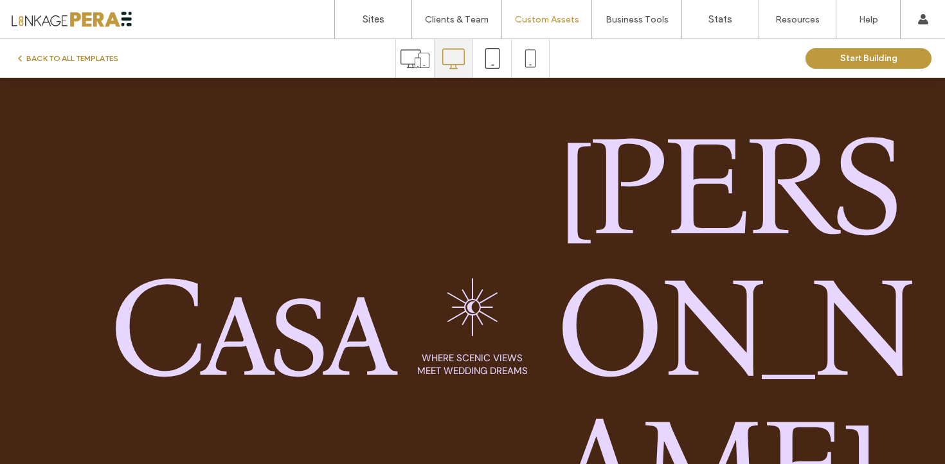
click at [62, 57] on button "BACK TO ALL TEMPLATES" at bounding box center [66, 58] width 103 height 15
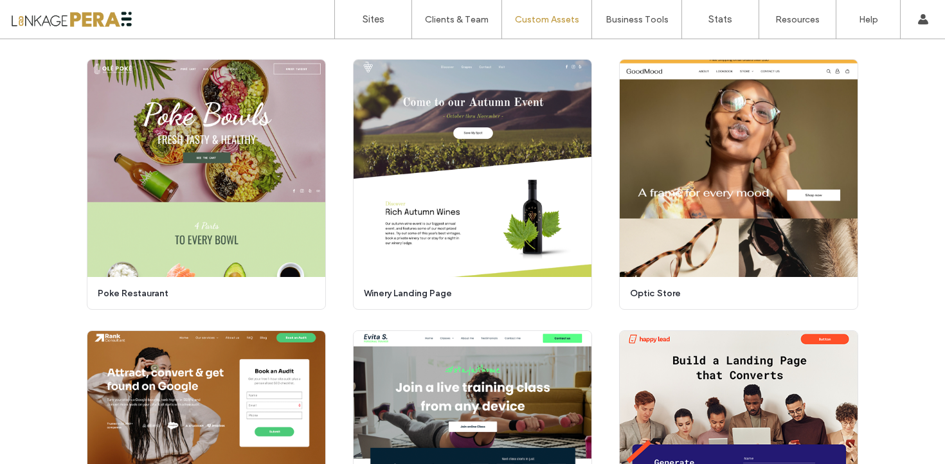
scroll to position [2542, 0]
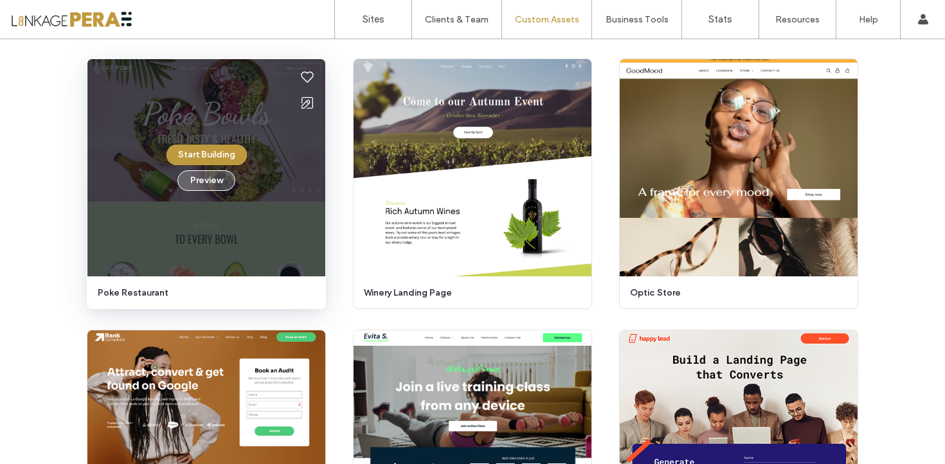
click at [190, 183] on button "Preview" at bounding box center [206, 180] width 58 height 21
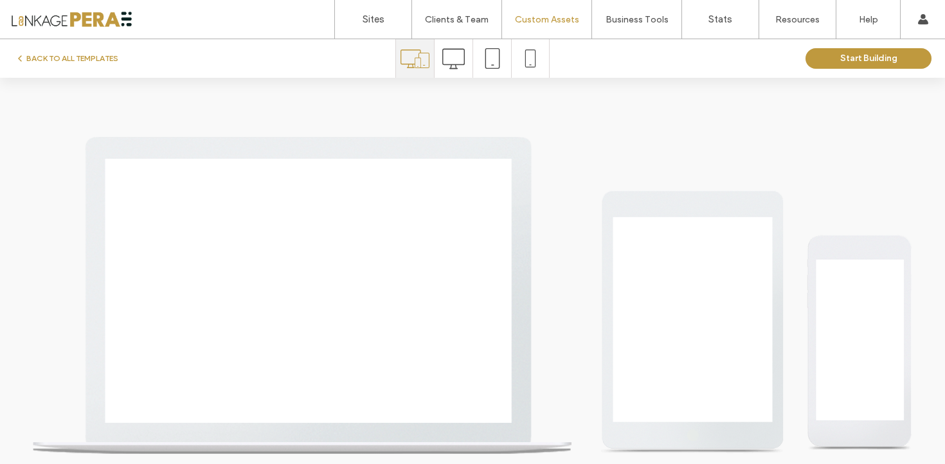
click at [458, 59] on icon at bounding box center [453, 59] width 22 height 22
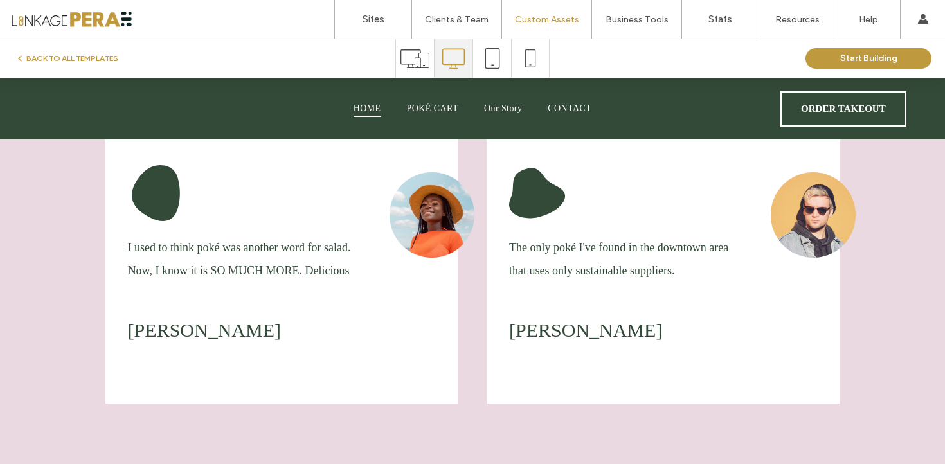
scroll to position [4064, 0]
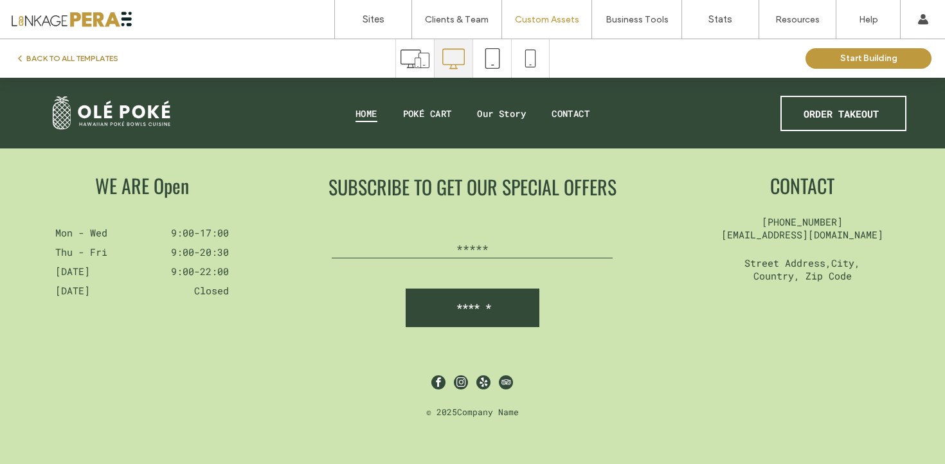
click at [103, 61] on button "BACK TO ALL TEMPLATES" at bounding box center [66, 58] width 103 height 15
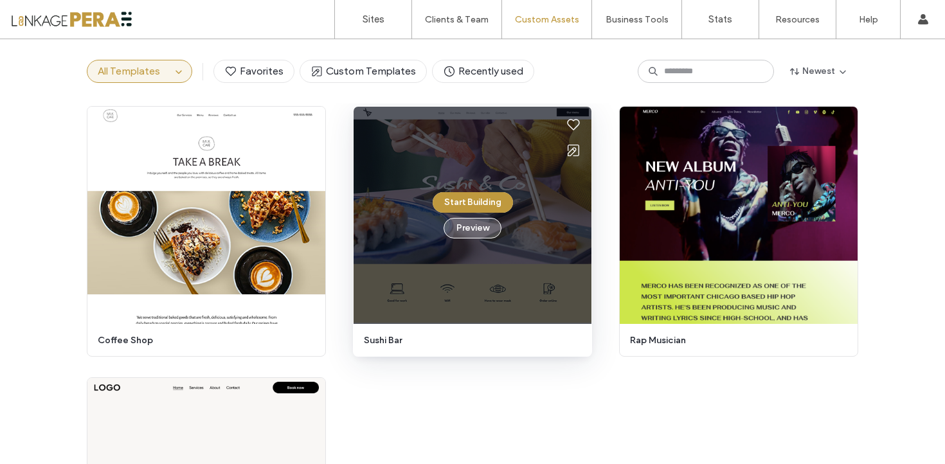
scroll to position [5261, 0]
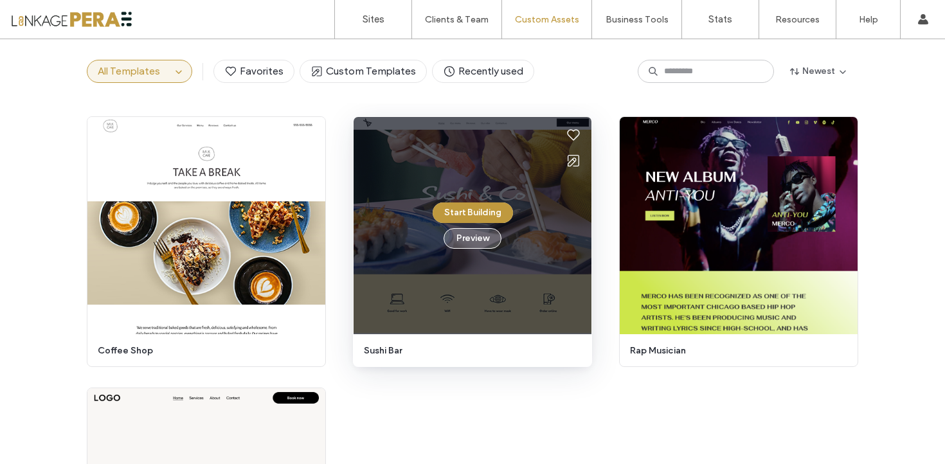
click at [478, 242] on button "Preview" at bounding box center [473, 238] width 58 height 21
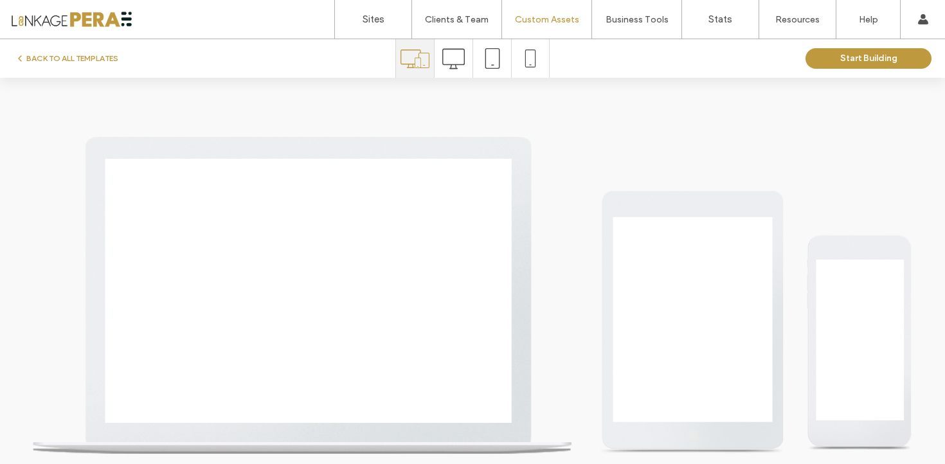
click at [448, 62] on icon at bounding box center [453, 59] width 22 height 22
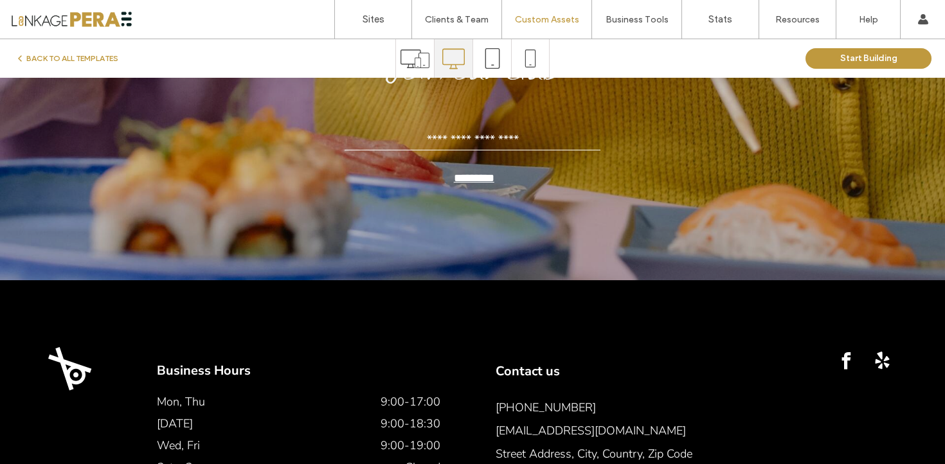
scroll to position [2792, 0]
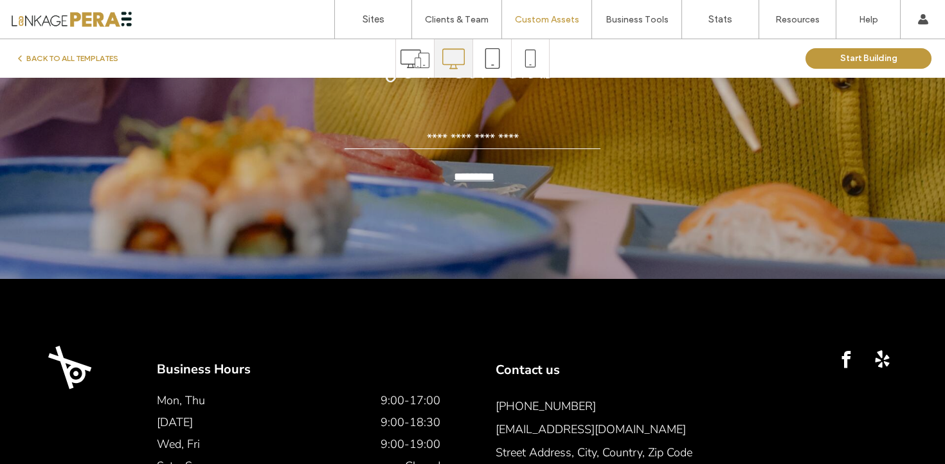
click at [60, 46] on div "BACK TO ALL TEMPLATES Start Building" at bounding box center [472, 58] width 945 height 39
click at [66, 57] on button "BACK TO ALL TEMPLATES" at bounding box center [66, 58] width 103 height 15
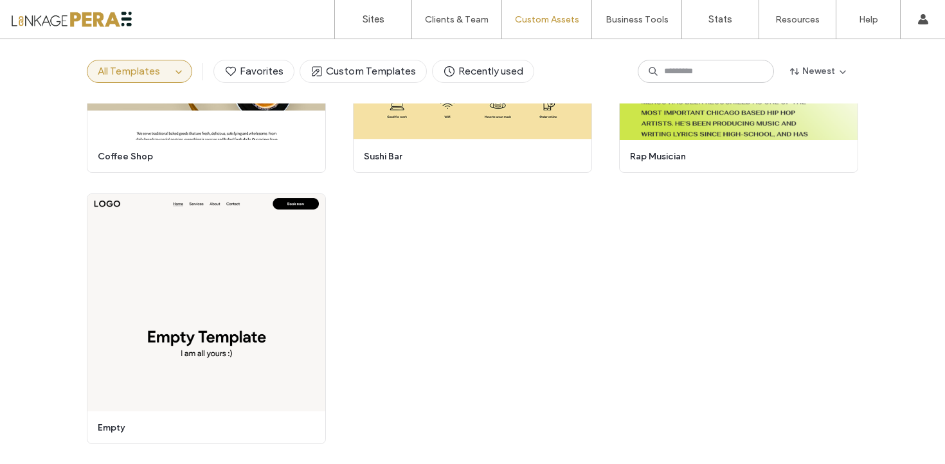
scroll to position [5252, 0]
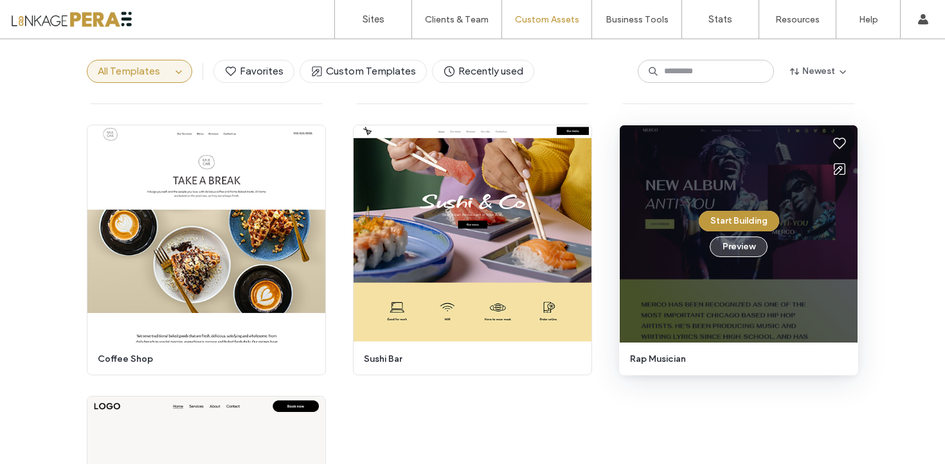
click at [742, 256] on button "Preview" at bounding box center [739, 247] width 58 height 21
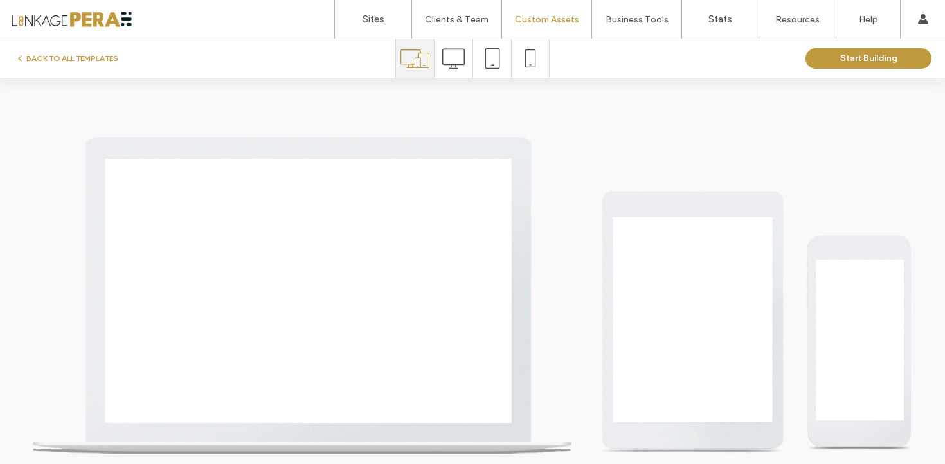
click at [458, 64] on icon at bounding box center [453, 59] width 22 height 22
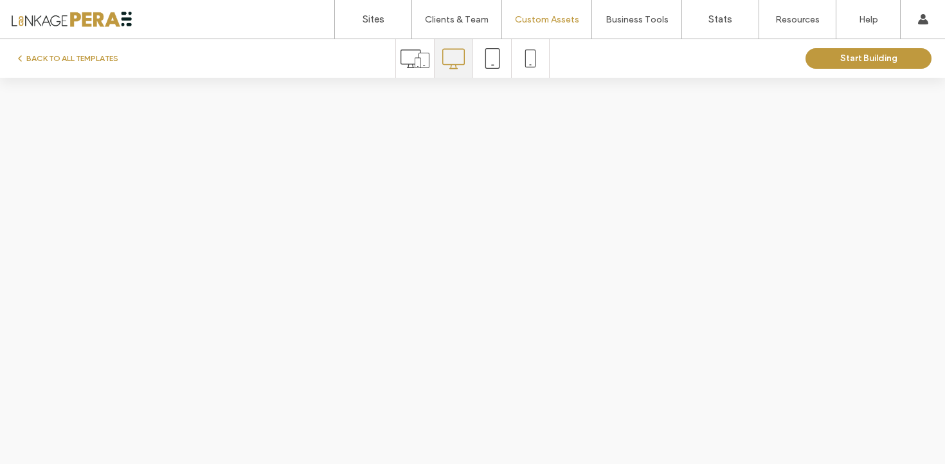
scroll to position [0, 0]
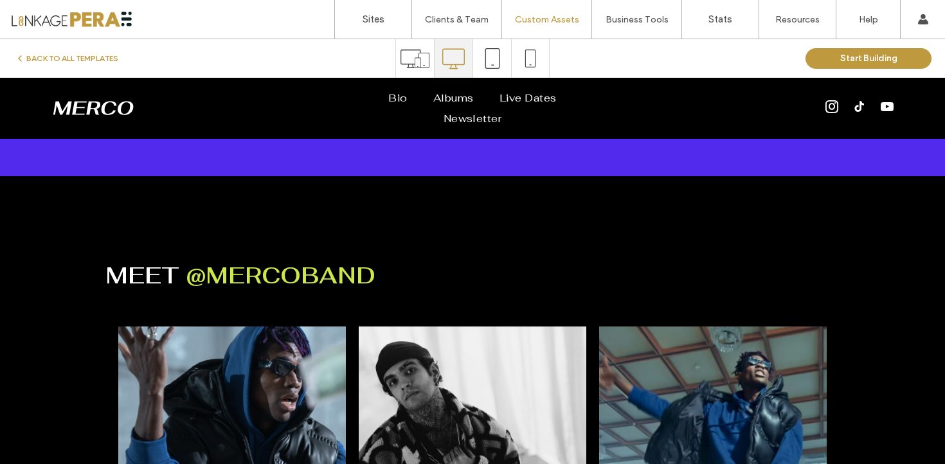
scroll to position [3125, 0]
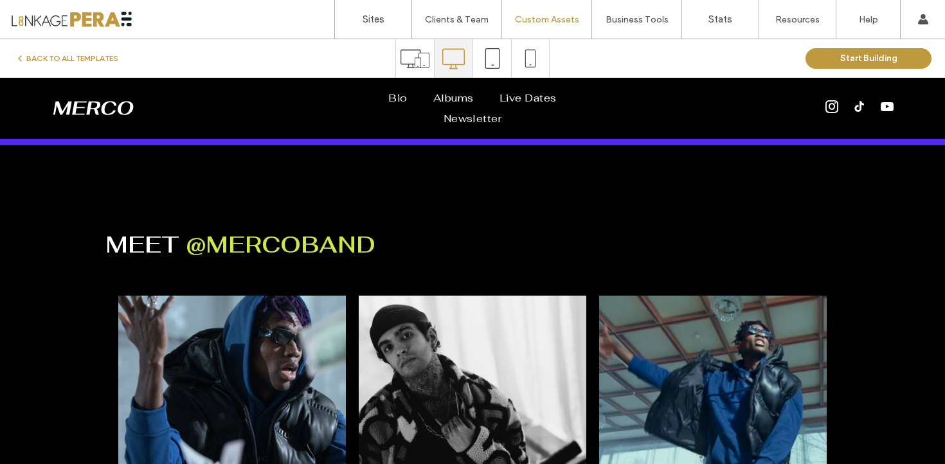
click at [517, 289] on link at bounding box center [472, 409] width 241 height 241
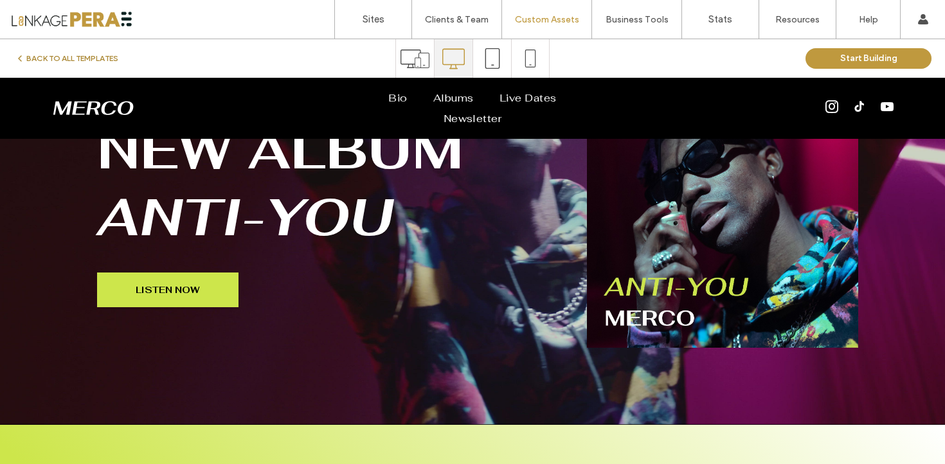
scroll to position [131, 0]
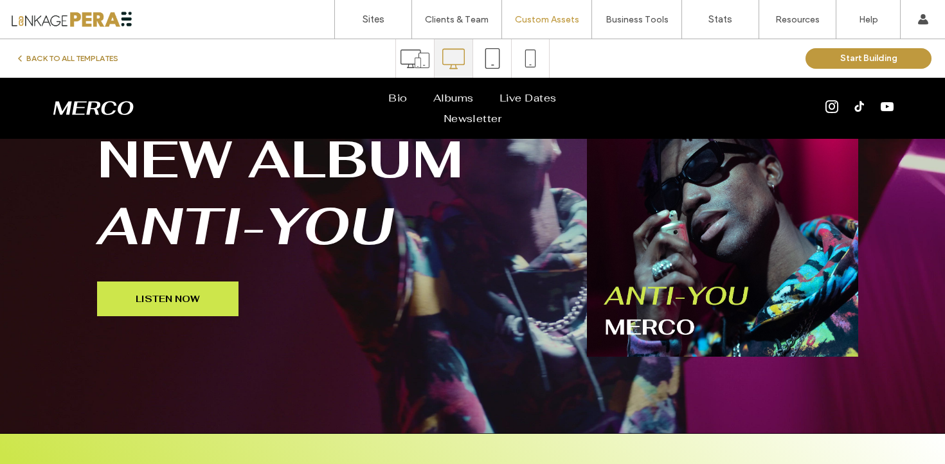
click at [69, 60] on button "BACK TO ALL TEMPLATES" at bounding box center [66, 58] width 103 height 15
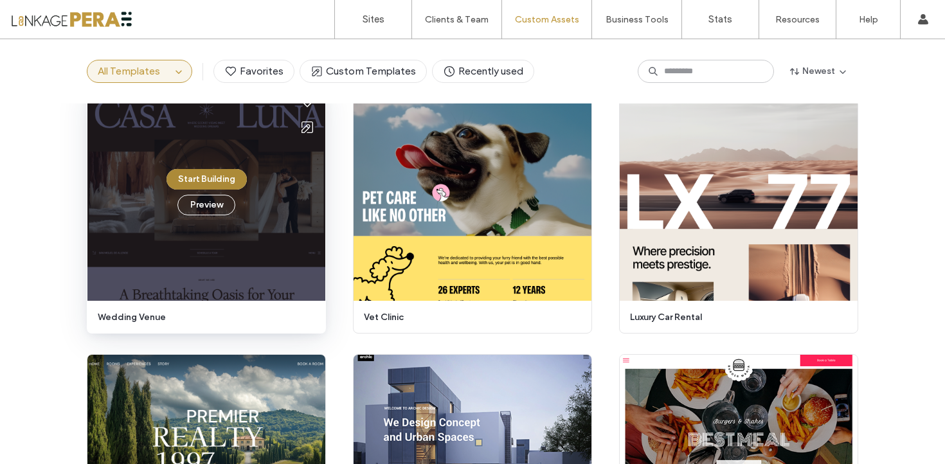
scroll to position [378, 0]
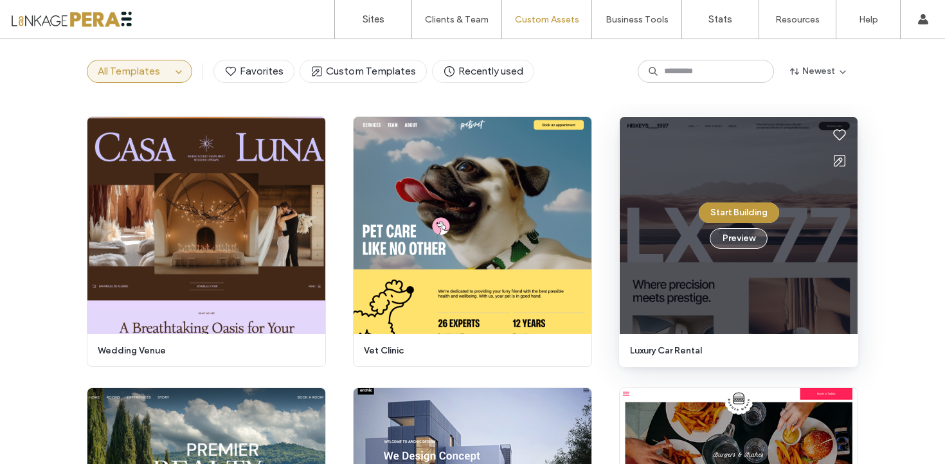
click at [735, 240] on button "Preview" at bounding box center [739, 238] width 58 height 21
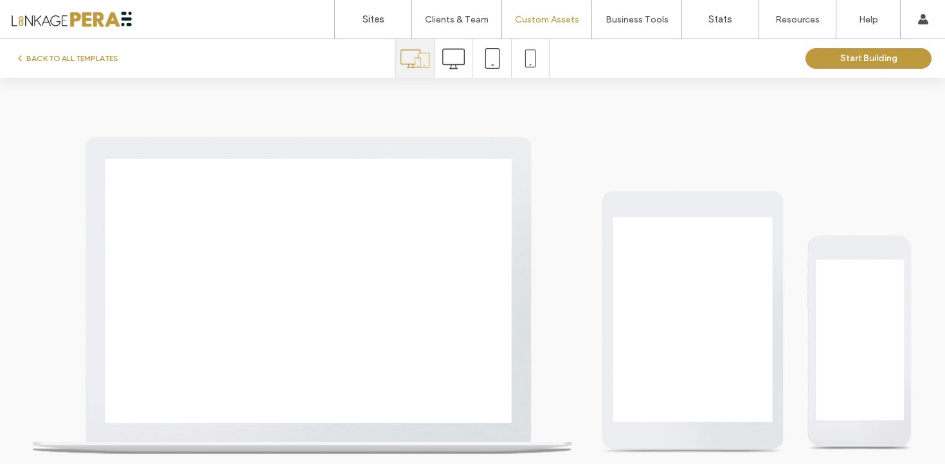
click at [458, 57] on icon at bounding box center [453, 59] width 22 height 22
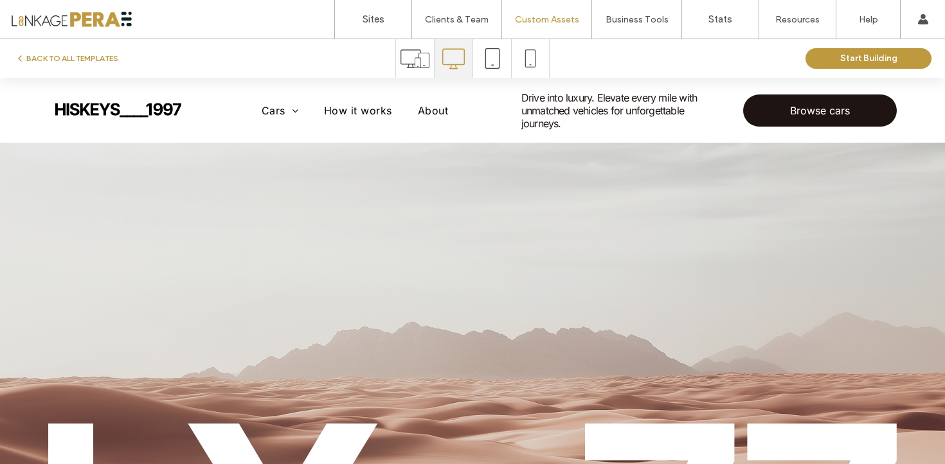
scroll to position [0, 0]
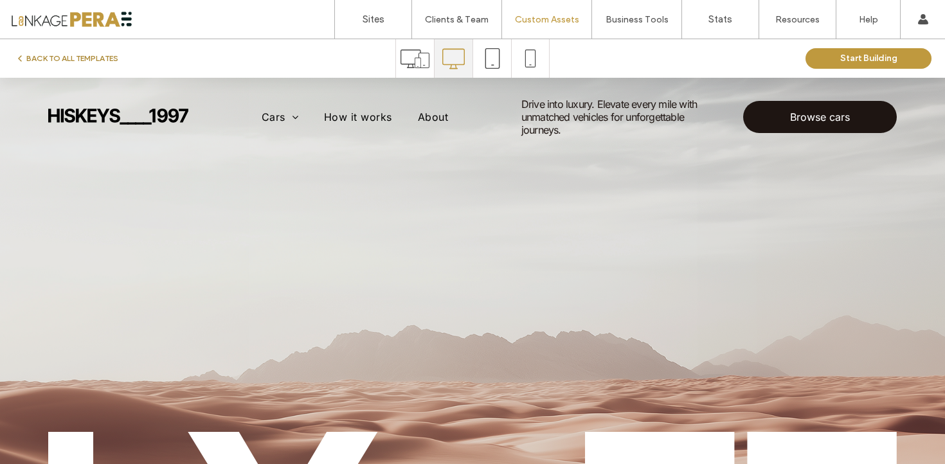
click at [78, 57] on button "BACK TO ALL TEMPLATES" at bounding box center [66, 58] width 103 height 15
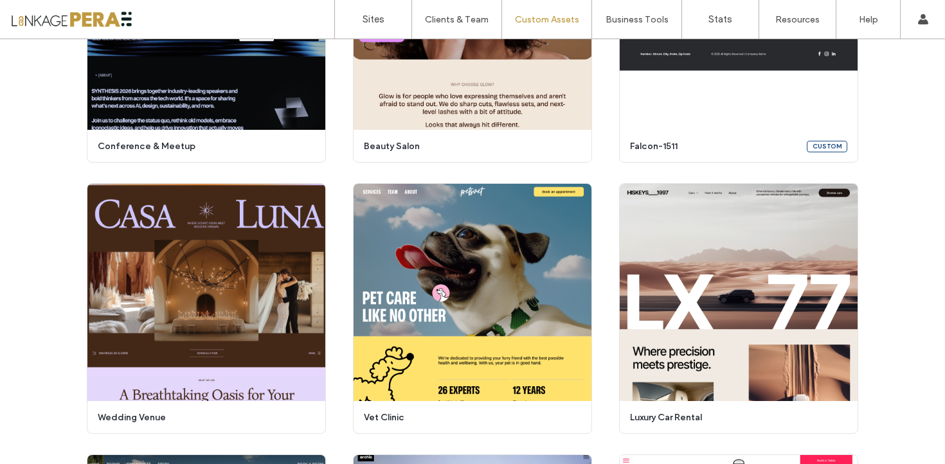
scroll to position [289, 0]
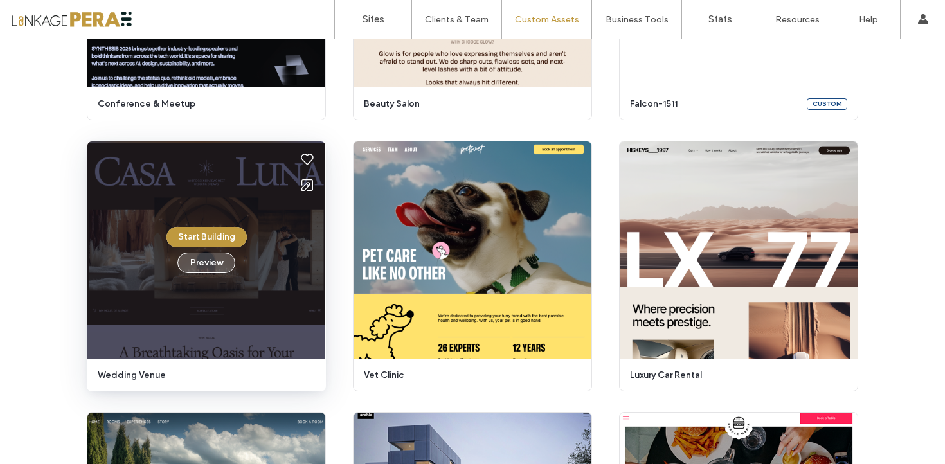
click at [199, 264] on button "Preview" at bounding box center [206, 263] width 58 height 21
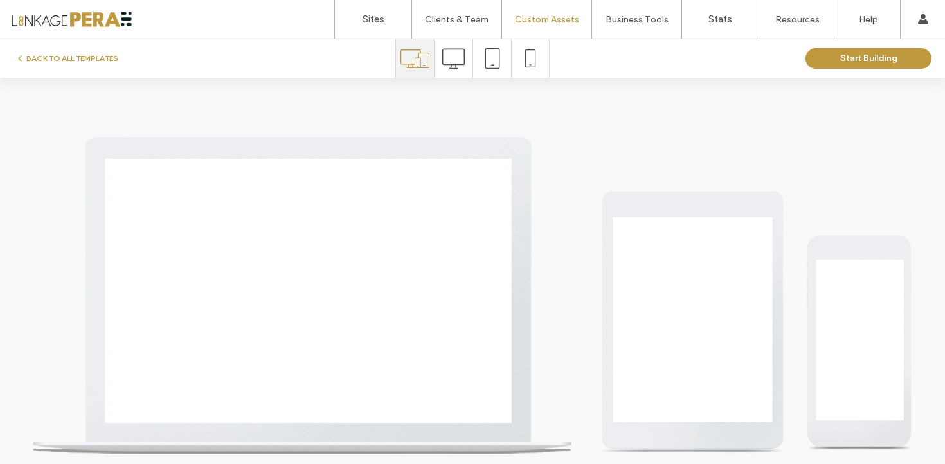
click at [452, 63] on icon at bounding box center [453, 59] width 22 height 22
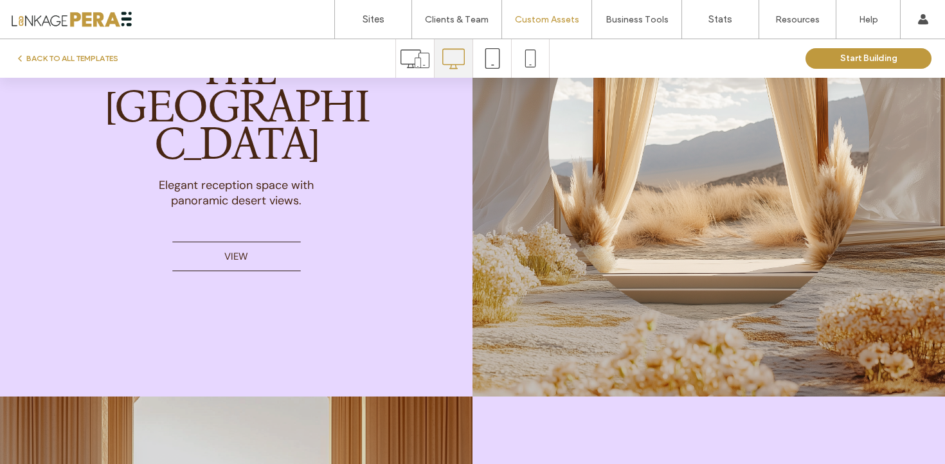
scroll to position [2909, 0]
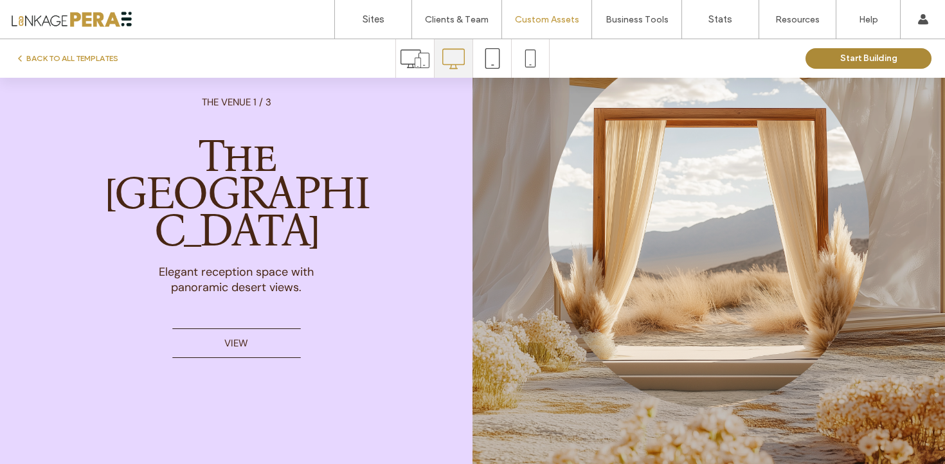
click at [852, 55] on button "Start Building" at bounding box center [868, 58] width 126 height 21
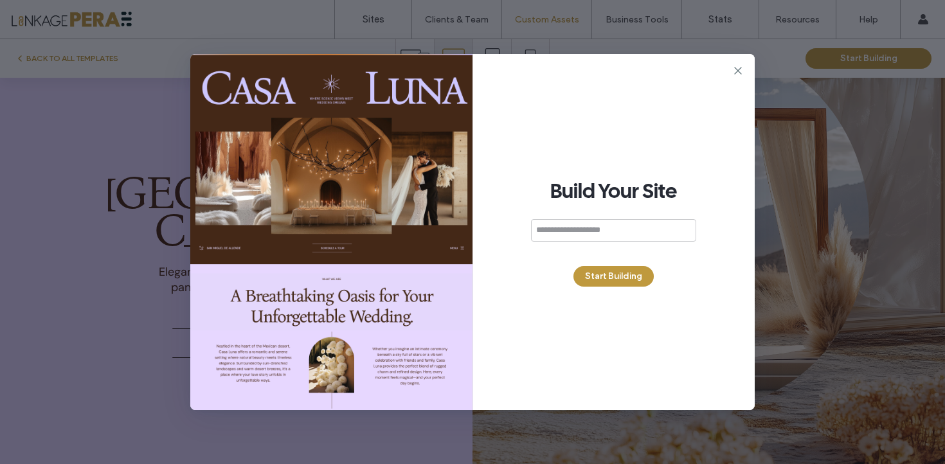
click at [577, 222] on input at bounding box center [613, 230] width 165 height 22
type input "**********"
click at [604, 276] on button "Start Building" at bounding box center [613, 276] width 80 height 21
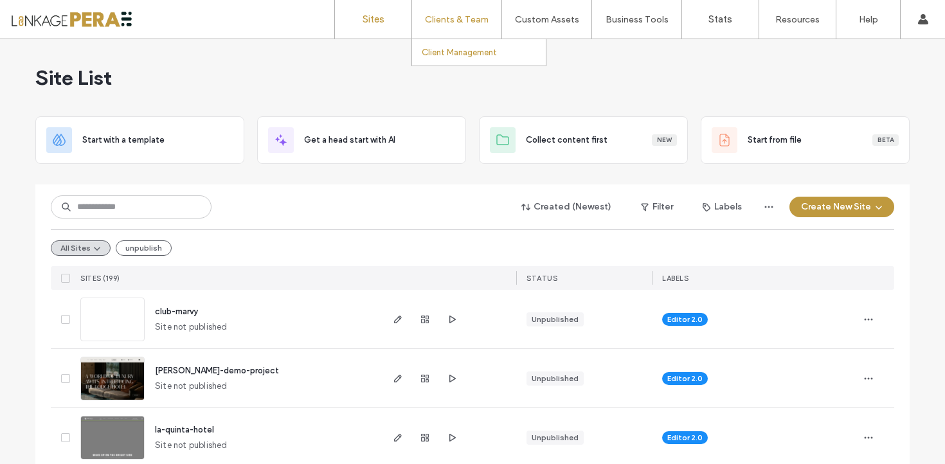
click at [460, 44] on link "Client Management" at bounding box center [484, 52] width 124 height 26
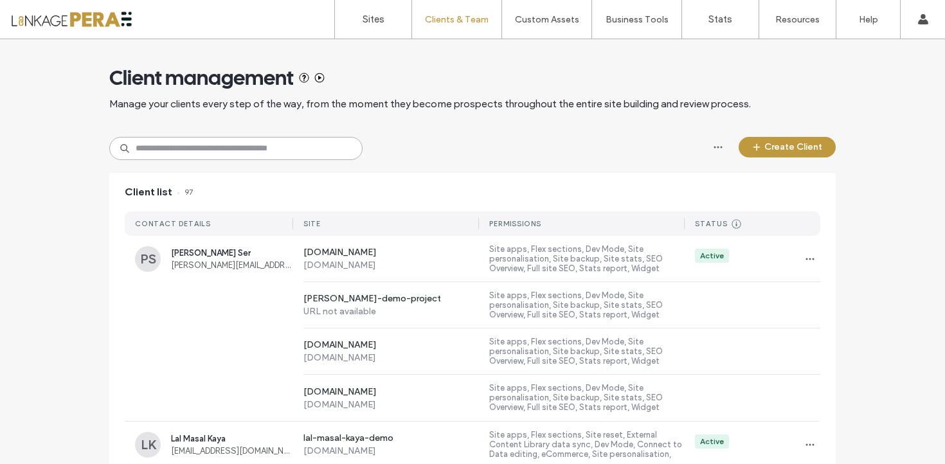
click at [252, 154] on input at bounding box center [235, 148] width 253 height 23
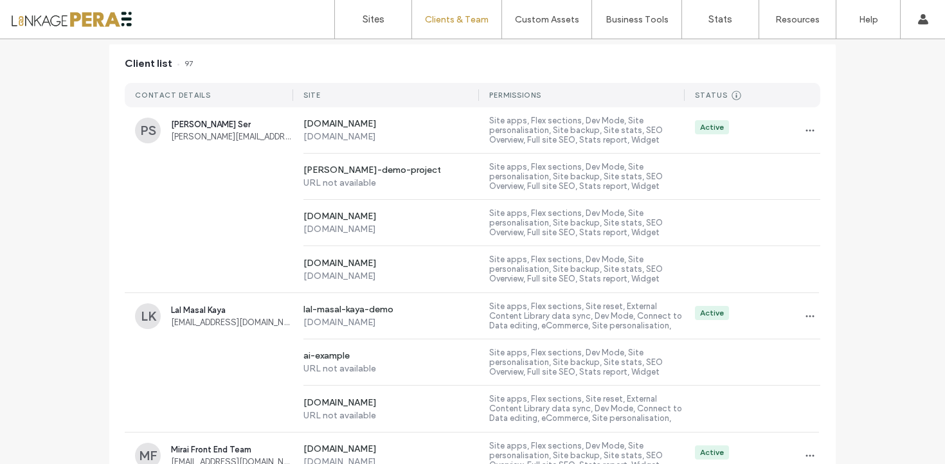
scroll to position [62, 0]
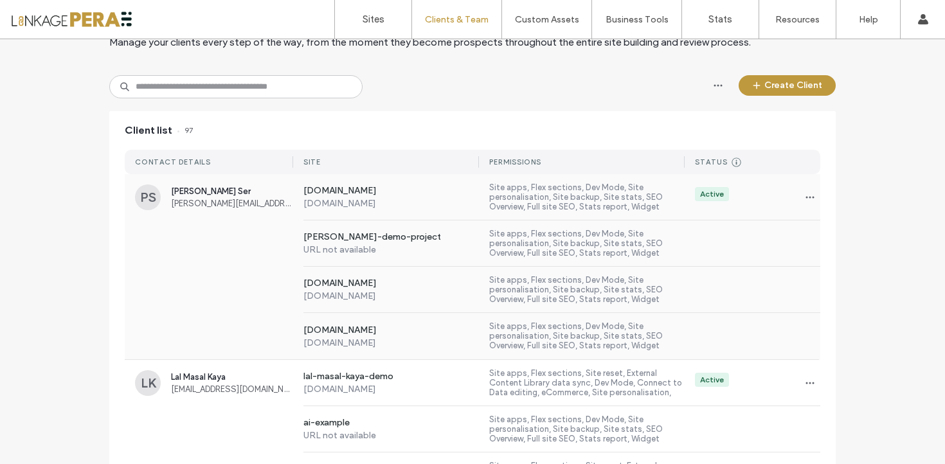
click at [268, 190] on span "[PERSON_NAME] Ser" at bounding box center [232, 191] width 122 height 10
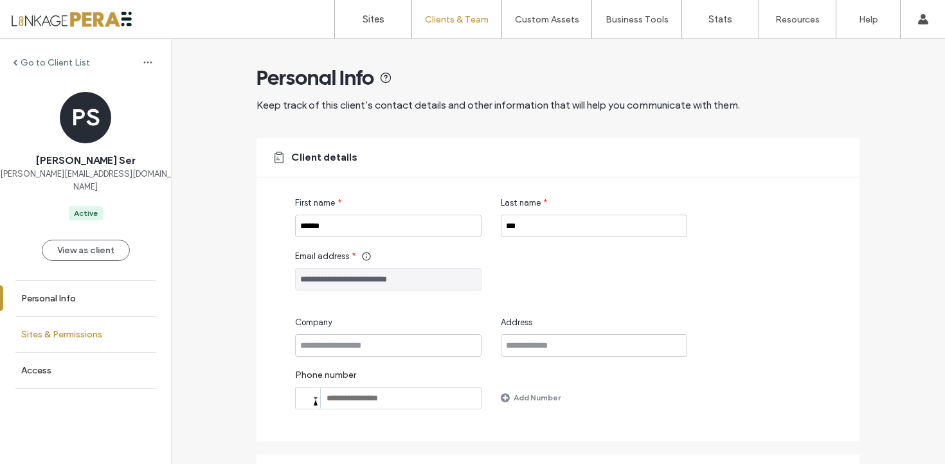
click at [84, 328] on link "Sites & Permissions" at bounding box center [85, 334] width 171 height 35
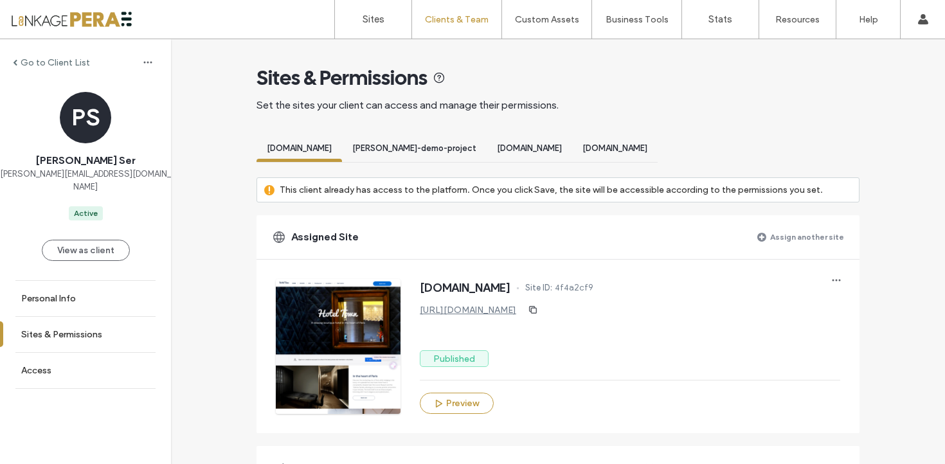
click at [805, 238] on label "Assign another site" at bounding box center [807, 237] width 74 height 22
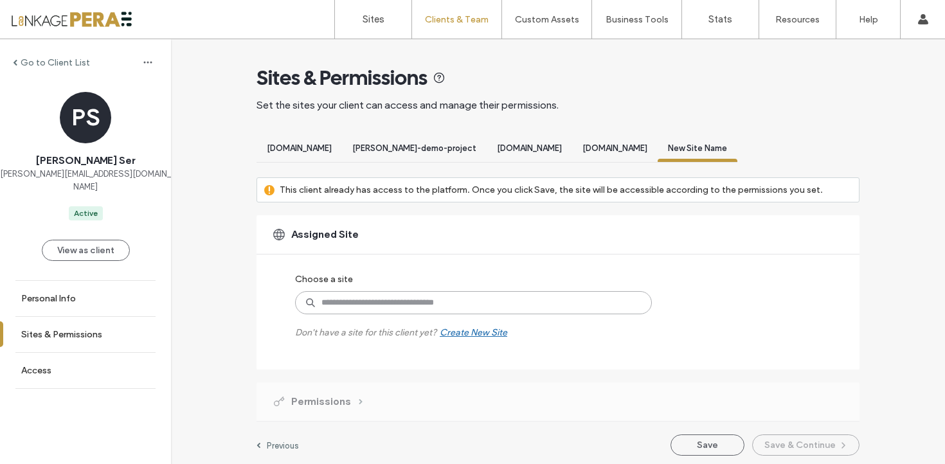
click at [451, 305] on input at bounding box center [473, 302] width 357 height 23
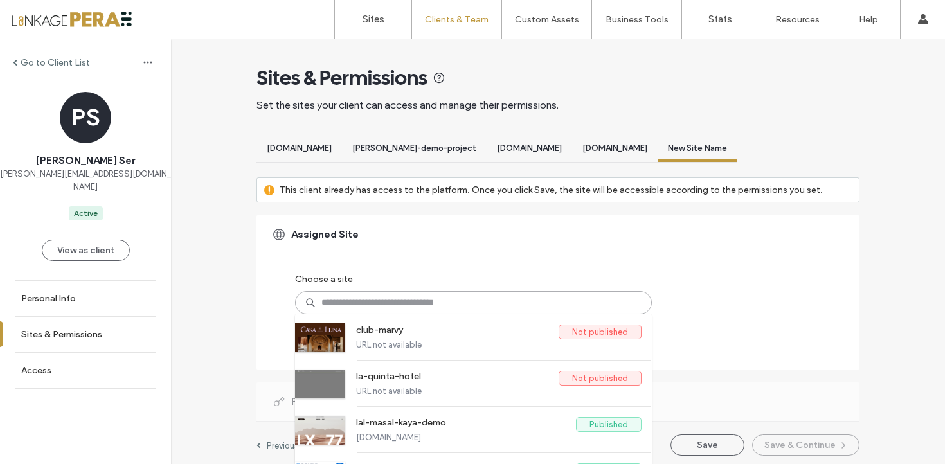
type input "*"
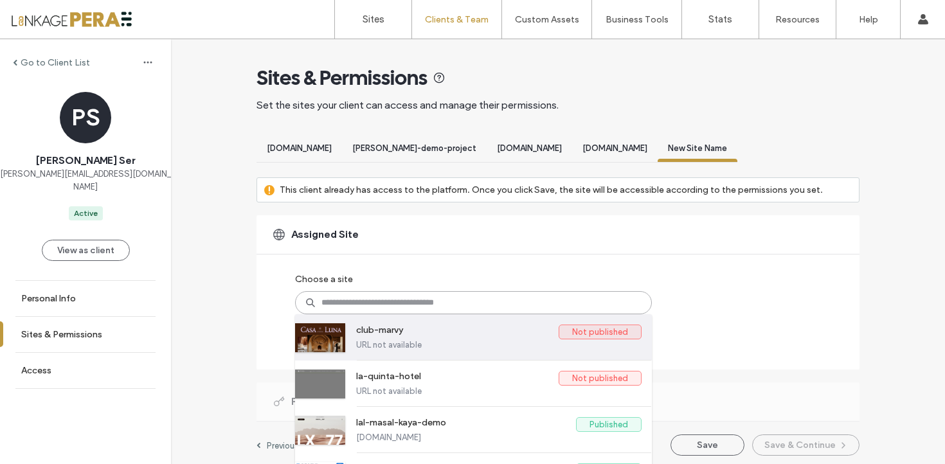
click at [439, 336] on label "club-marvy" at bounding box center [457, 332] width 202 height 15
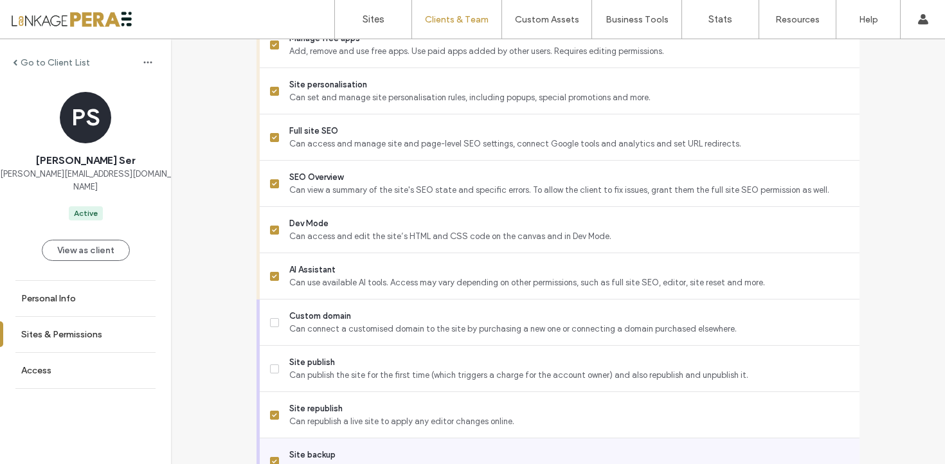
scroll to position [1204, 0]
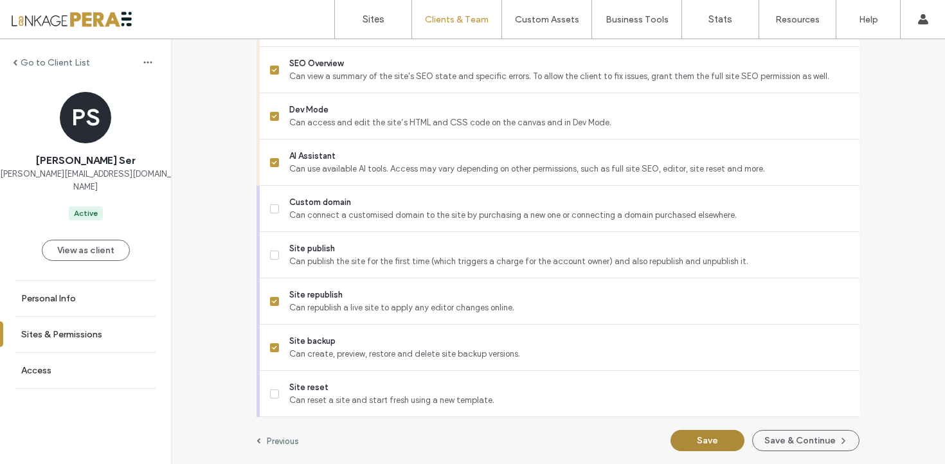
click at [729, 440] on button "Save" at bounding box center [707, 440] width 74 height 21
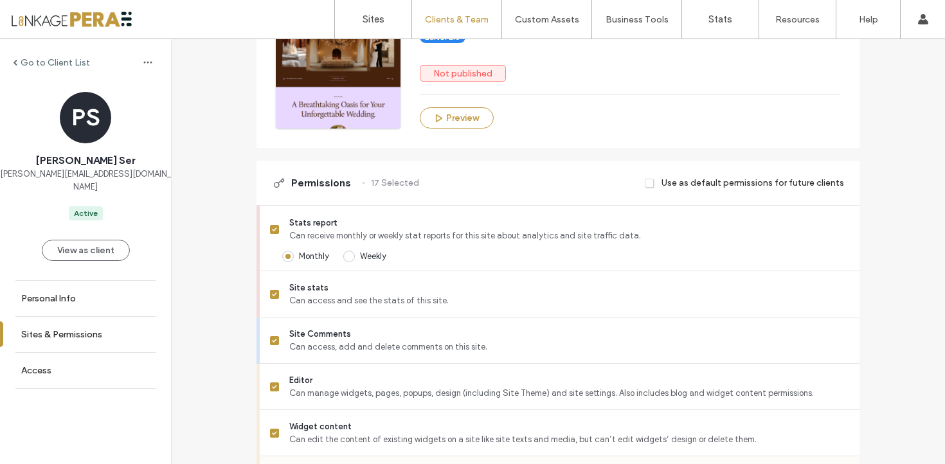
scroll to position [640, 0]
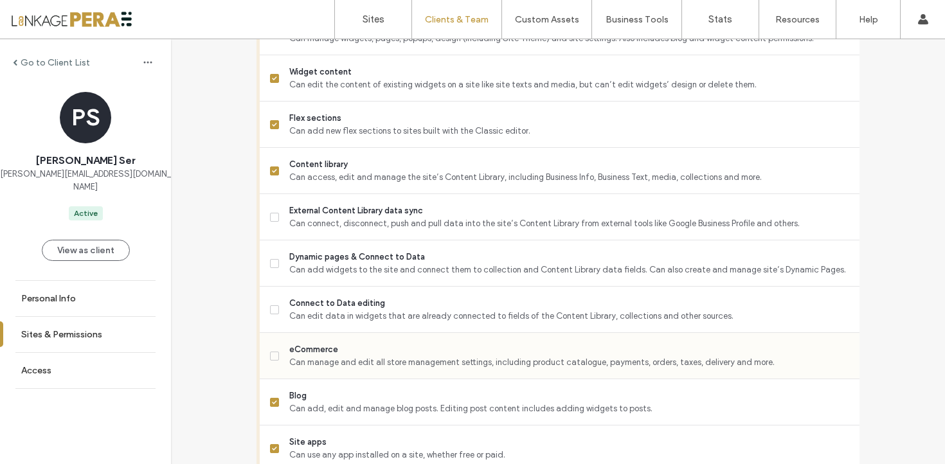
click at [350, 353] on span "eCommerce" at bounding box center [569, 349] width 560 height 13
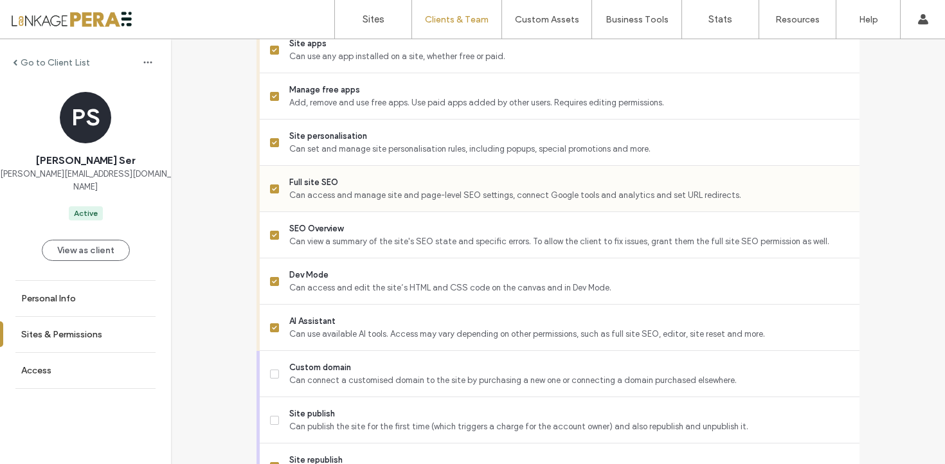
scroll to position [1204, 0]
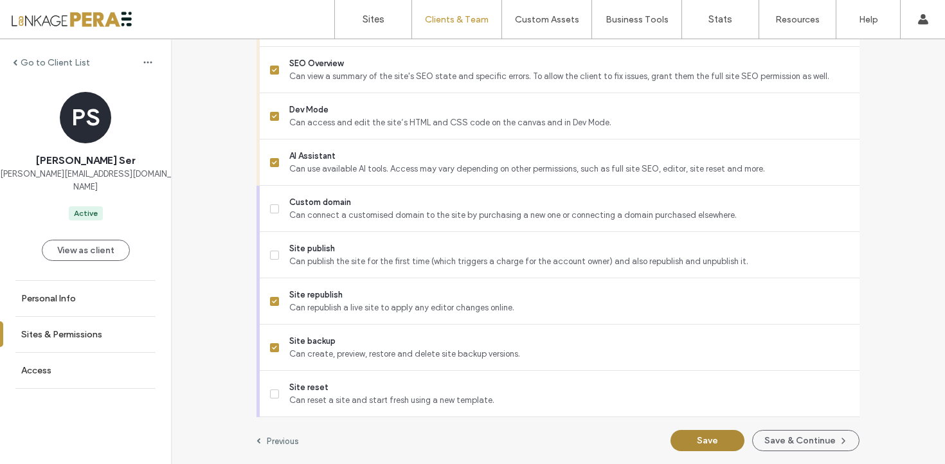
click at [701, 448] on button "Save" at bounding box center [707, 440] width 74 height 21
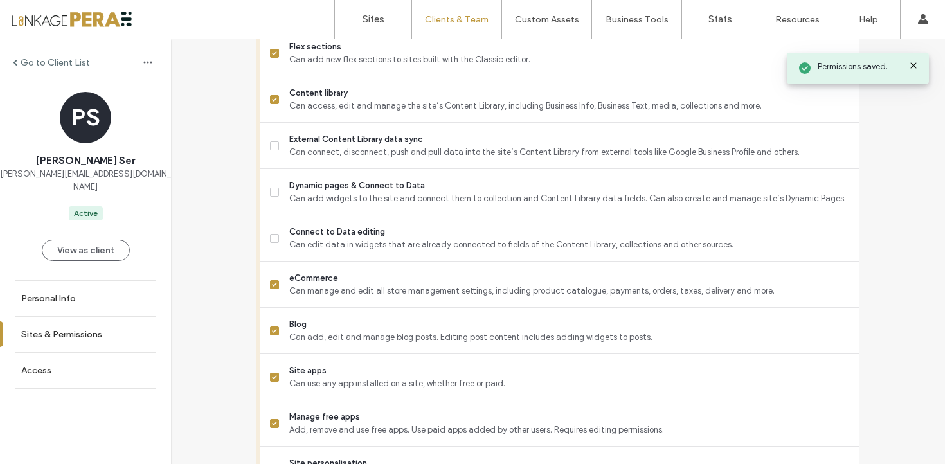
scroll to position [0, 0]
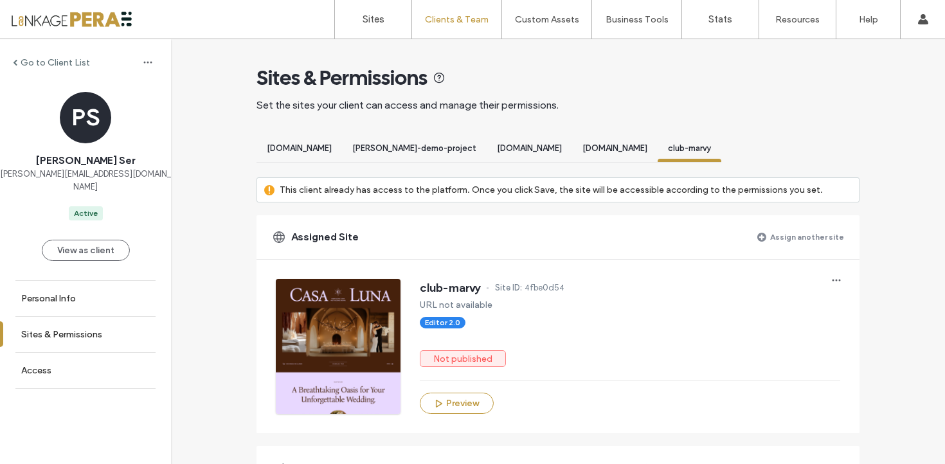
click at [48, 55] on div "Go to Client List" at bounding box center [85, 62] width 171 height 21
click at [48, 65] on label "Go to Client List" at bounding box center [55, 62] width 69 height 11
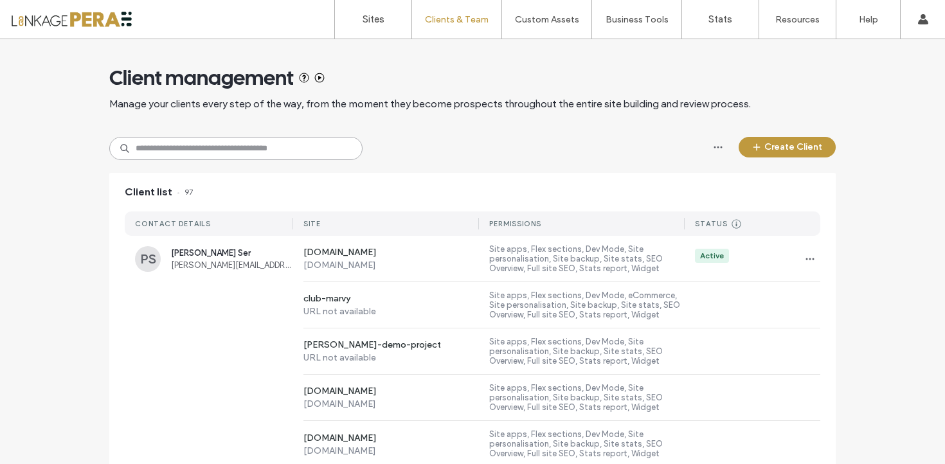
click at [255, 153] on input at bounding box center [235, 148] width 253 height 23
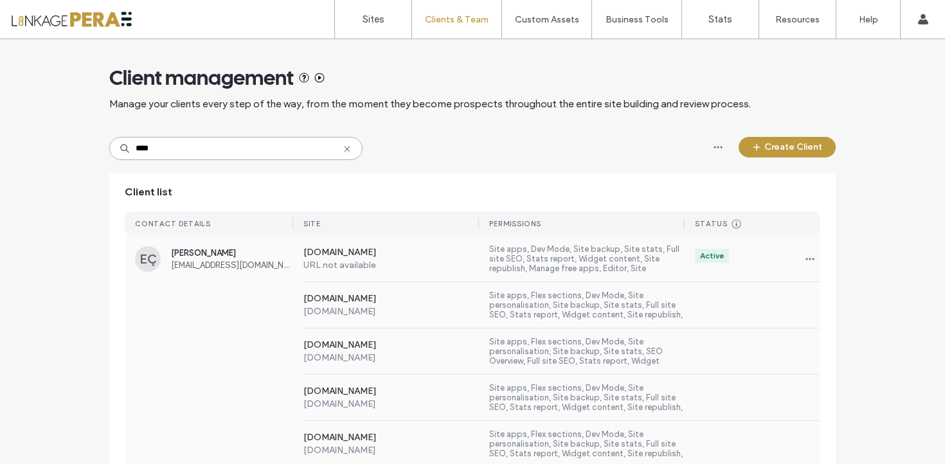
type input "****"
click at [283, 276] on div "[PERSON_NAME] Çelik [EMAIL_ADDRESS][DOMAIN_NAME] [DOMAIN_NAME] URL not availabl…" at bounding box center [473, 259] width 696 height 46
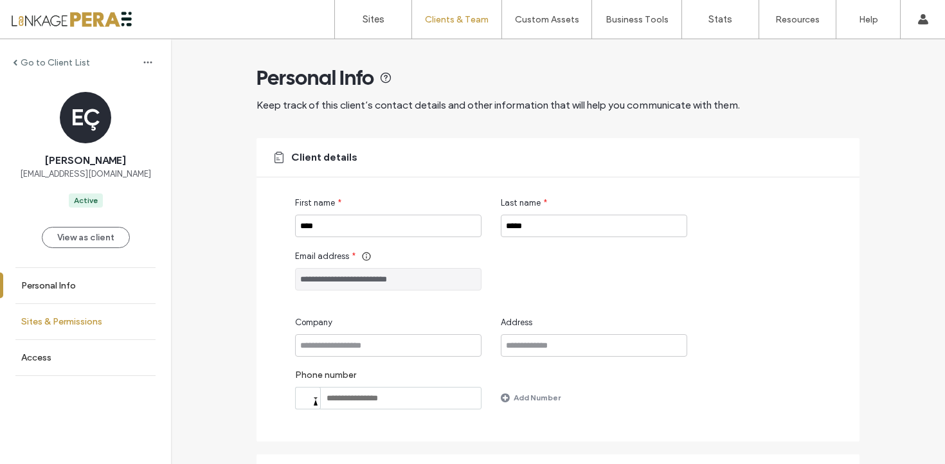
click at [76, 316] on label "Sites & Permissions" at bounding box center [61, 321] width 81 height 11
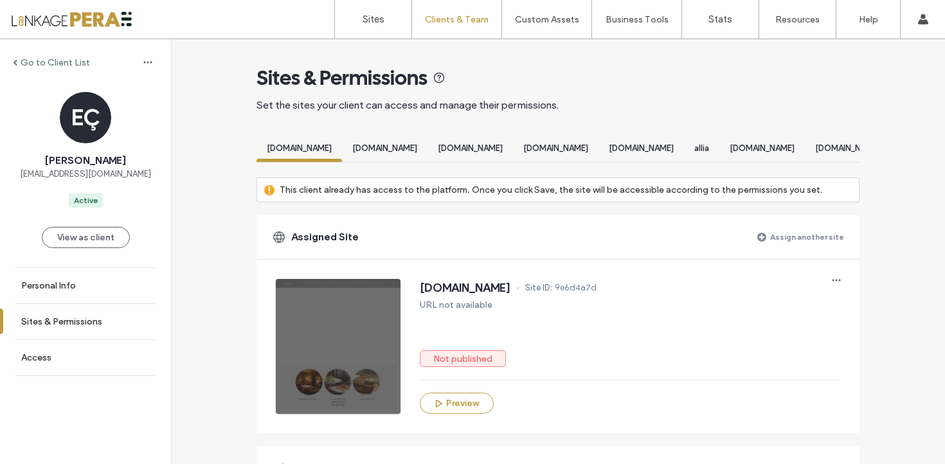
click at [791, 248] on label "Assign another site" at bounding box center [807, 237] width 74 height 22
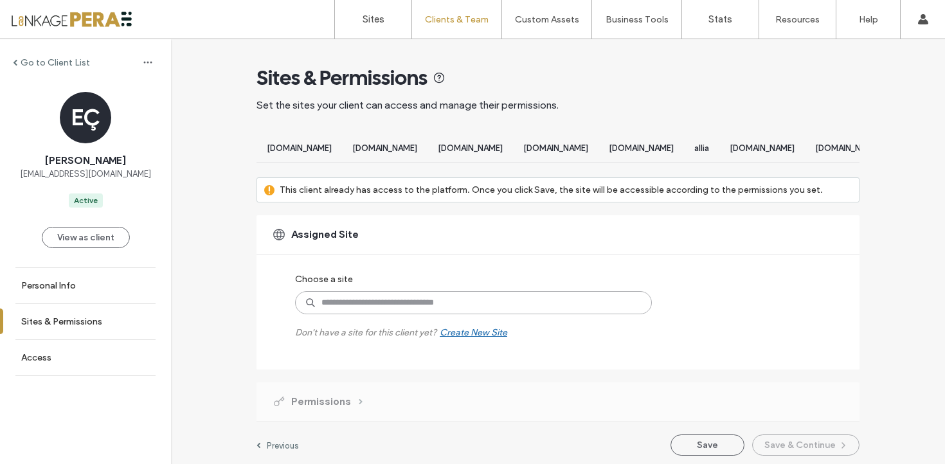
click at [500, 314] on input at bounding box center [473, 302] width 357 height 23
type input "****"
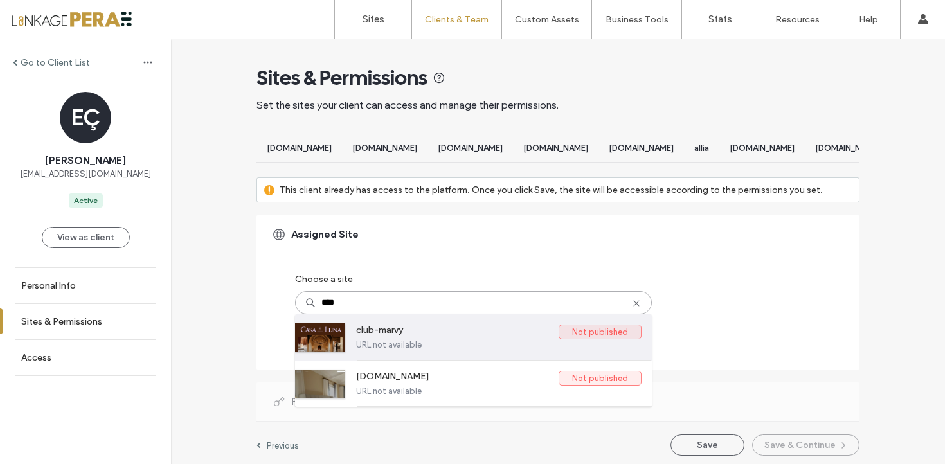
drag, startPoint x: 482, startPoint y: 360, endPoint x: 507, endPoint y: 360, distance: 24.4
click at [482, 350] on label "URL not available" at bounding box center [498, 345] width 285 height 10
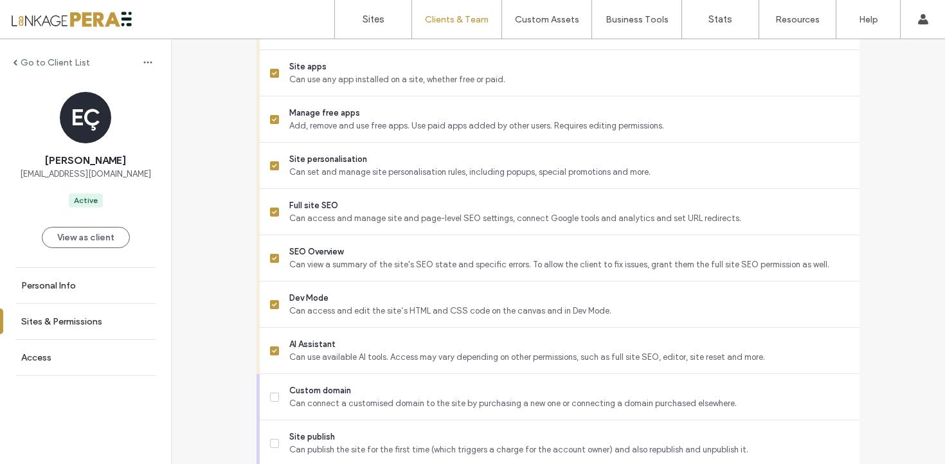
scroll to position [1216, 0]
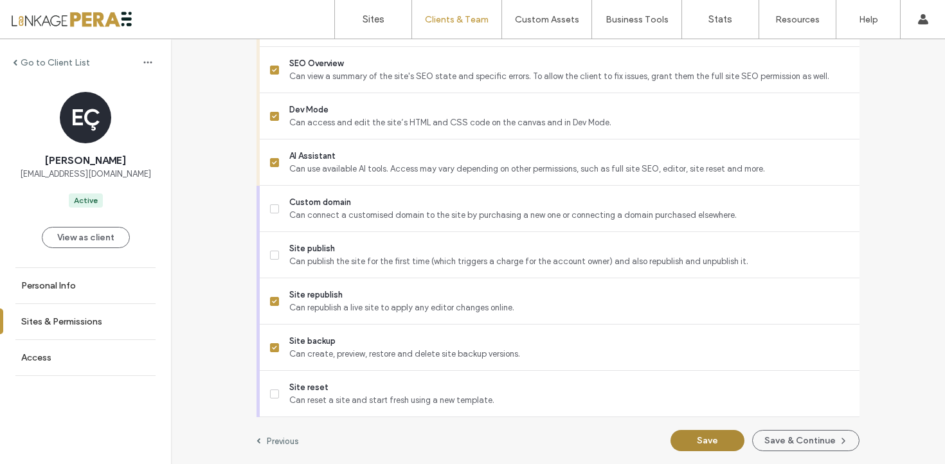
click at [709, 441] on button "Save" at bounding box center [707, 440] width 74 height 21
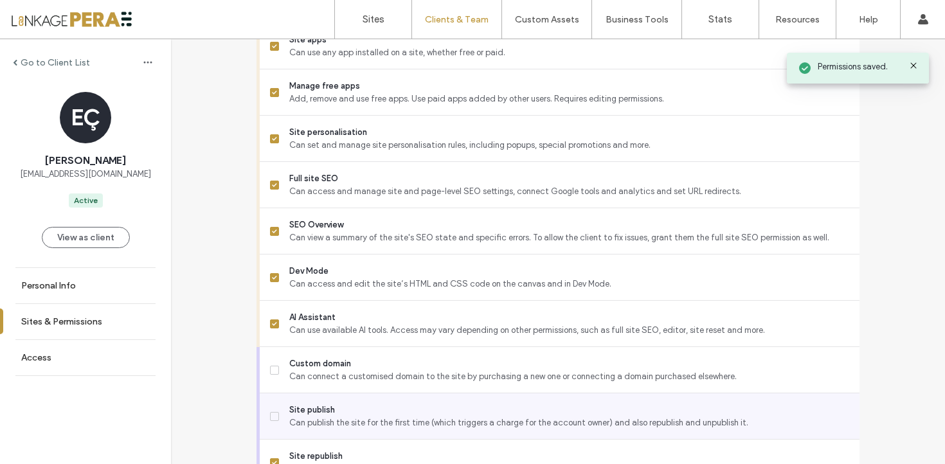
scroll to position [696, 0]
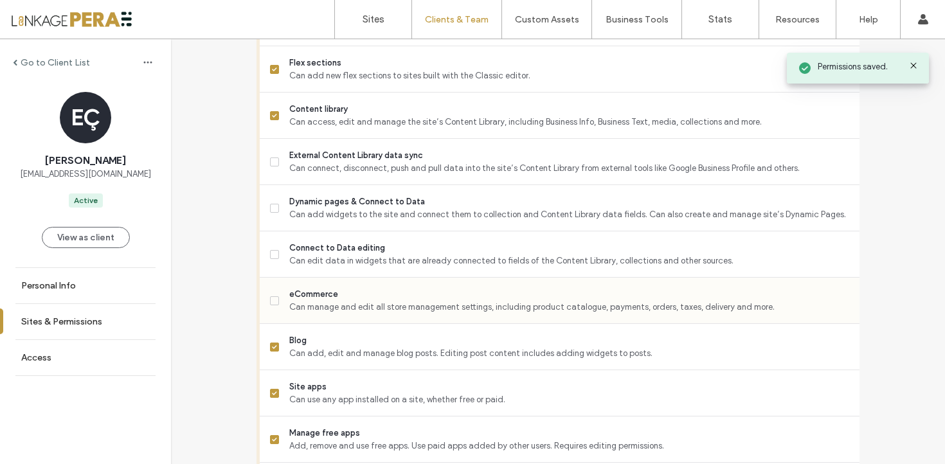
click at [477, 314] on span "Can manage and edit all store management settings, including product catalogue,…" at bounding box center [569, 307] width 560 height 13
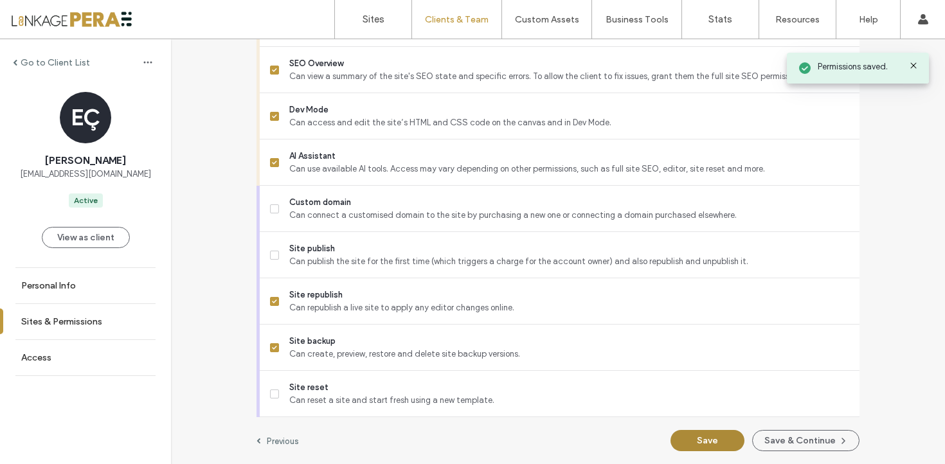
click at [719, 440] on button "Save" at bounding box center [707, 440] width 74 height 21
click at [359, 30] on link "Sites" at bounding box center [373, 19] width 76 height 39
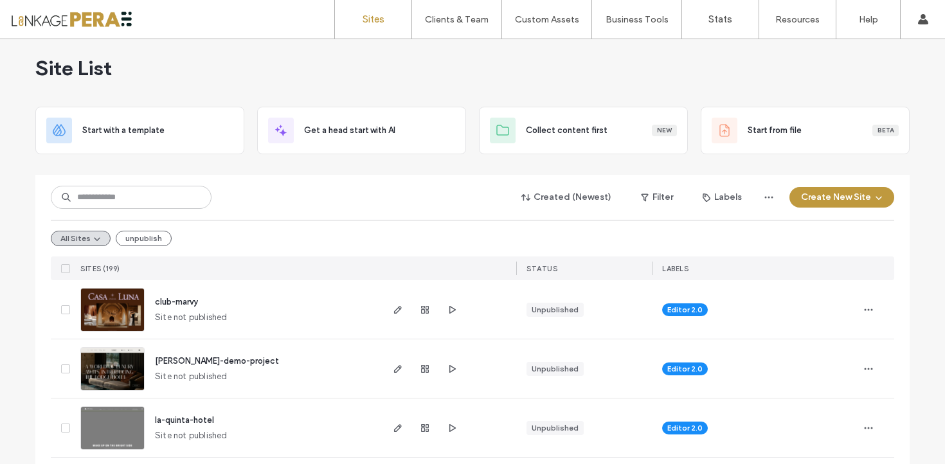
scroll to position [11, 0]
